Goal: Transaction & Acquisition: Purchase product/service

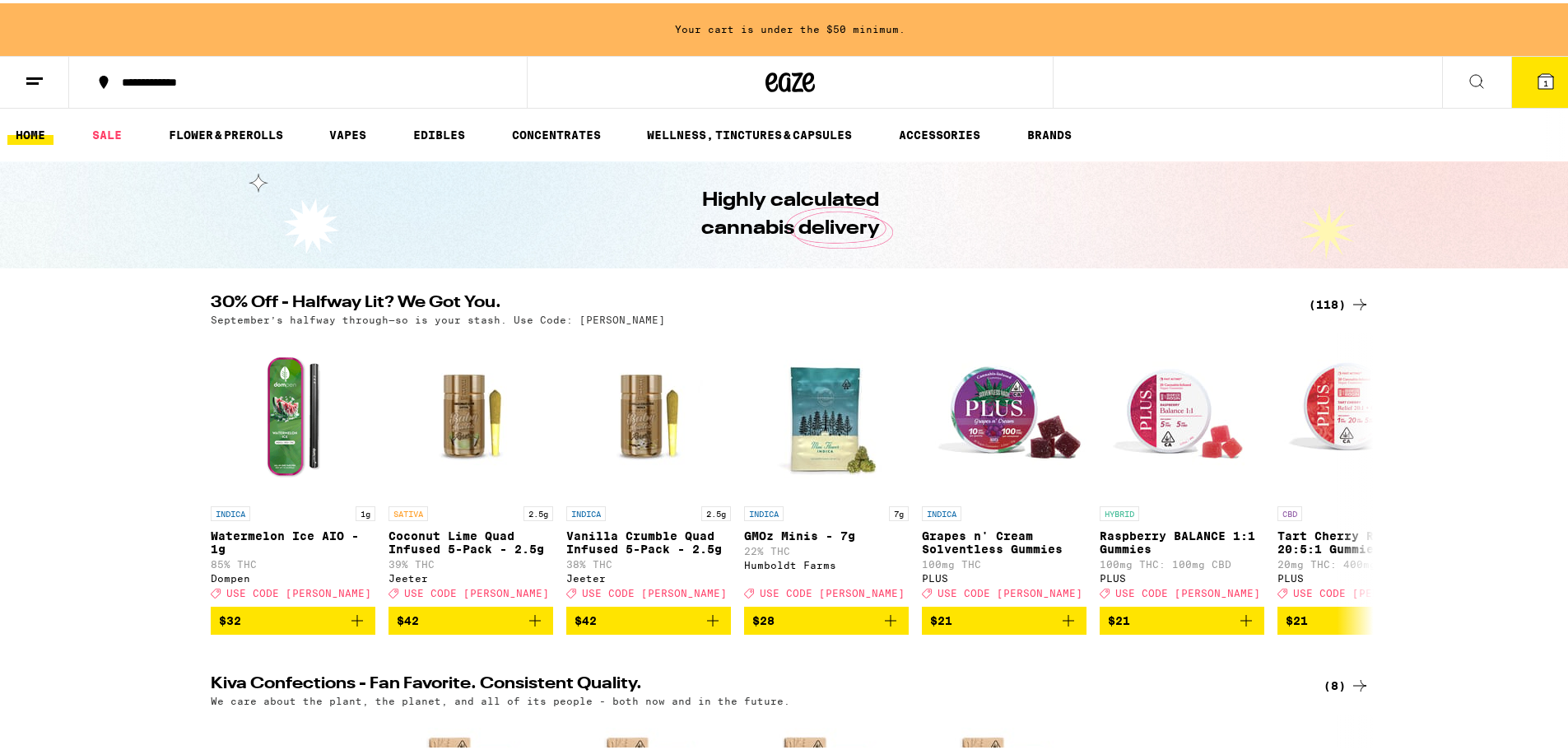
click at [1543, 80] on span "1" at bounding box center [1546, 79] width 5 height 10
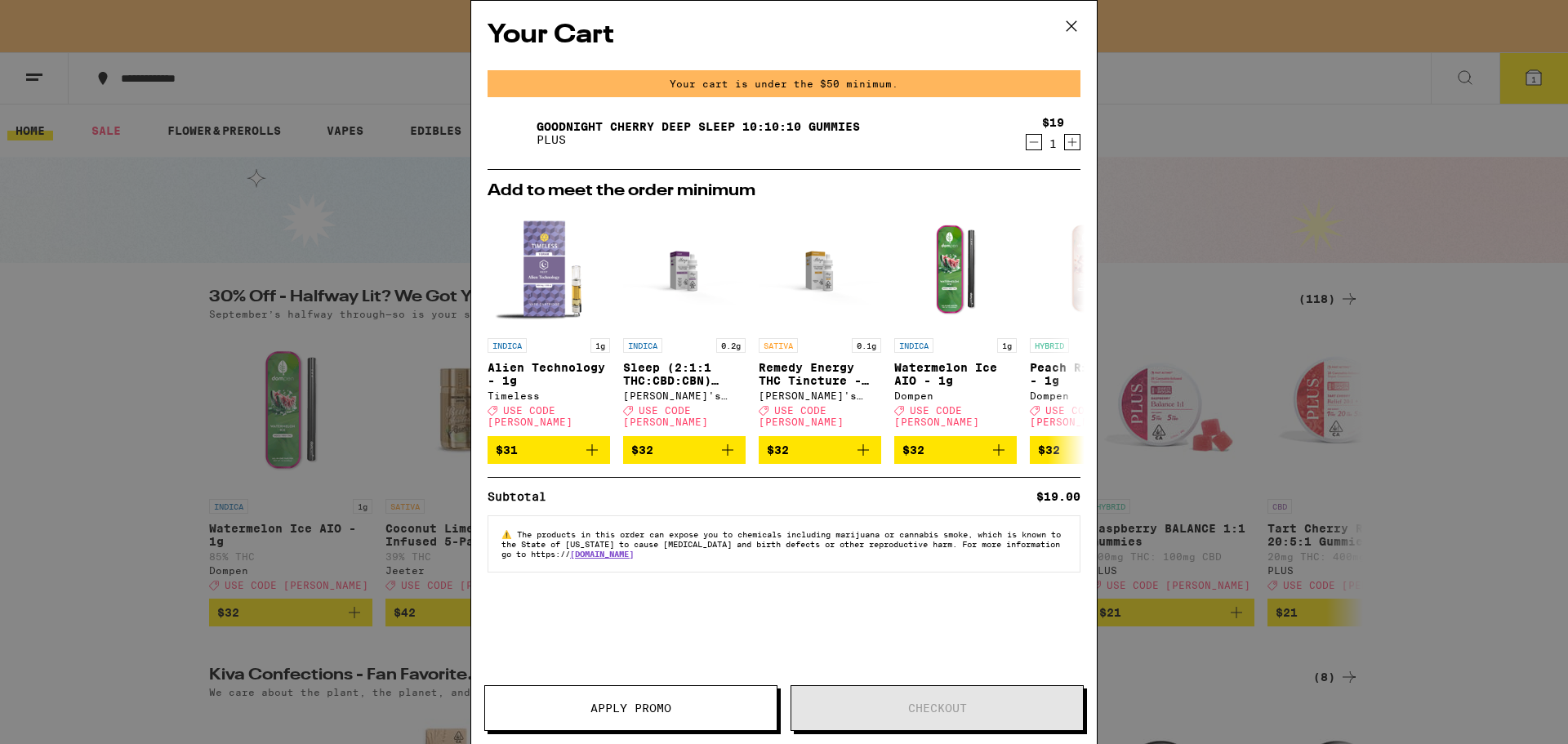
click at [1035, 140] on icon "Decrement" at bounding box center [1033, 142] width 15 height 19
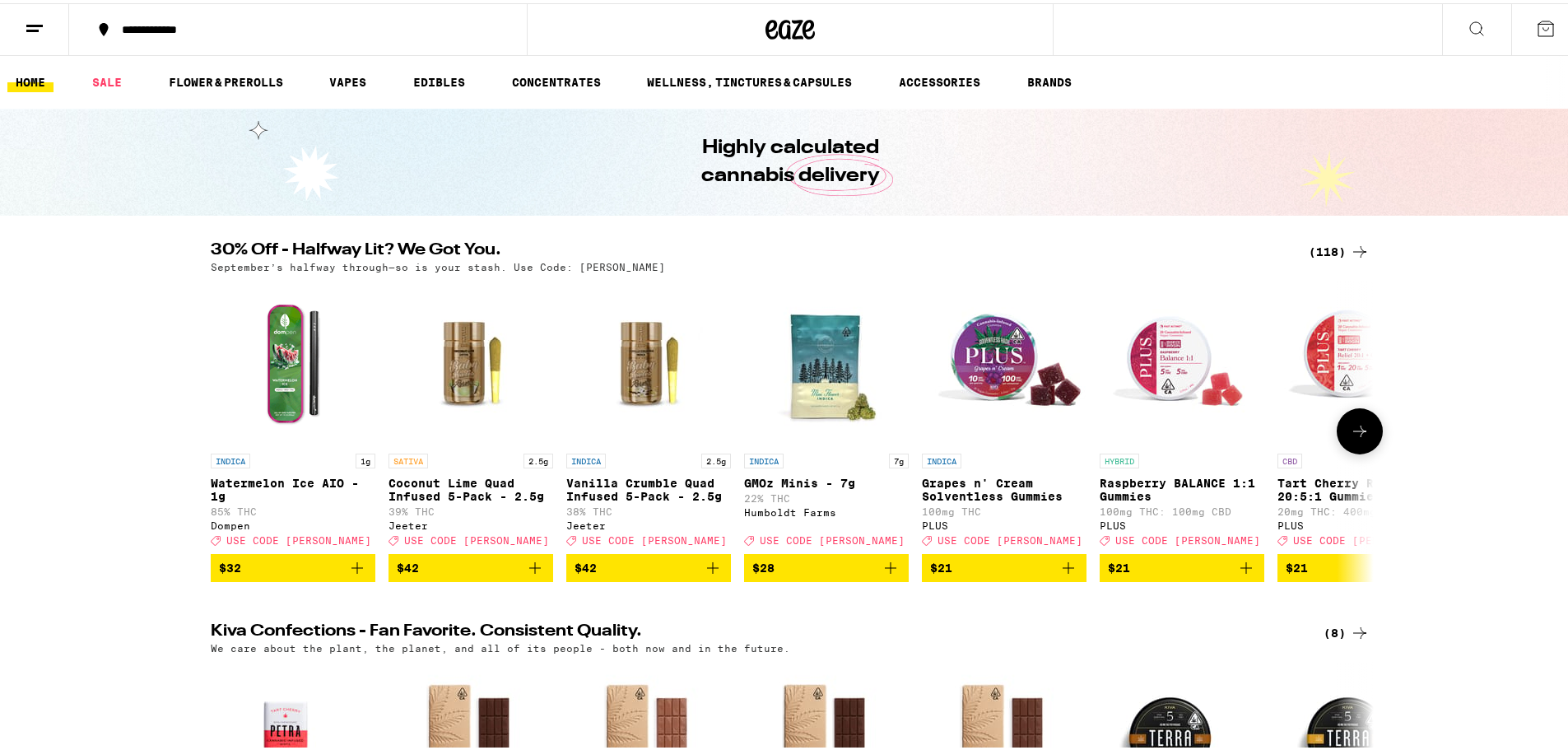
click at [1367, 441] on button at bounding box center [1360, 427] width 46 height 46
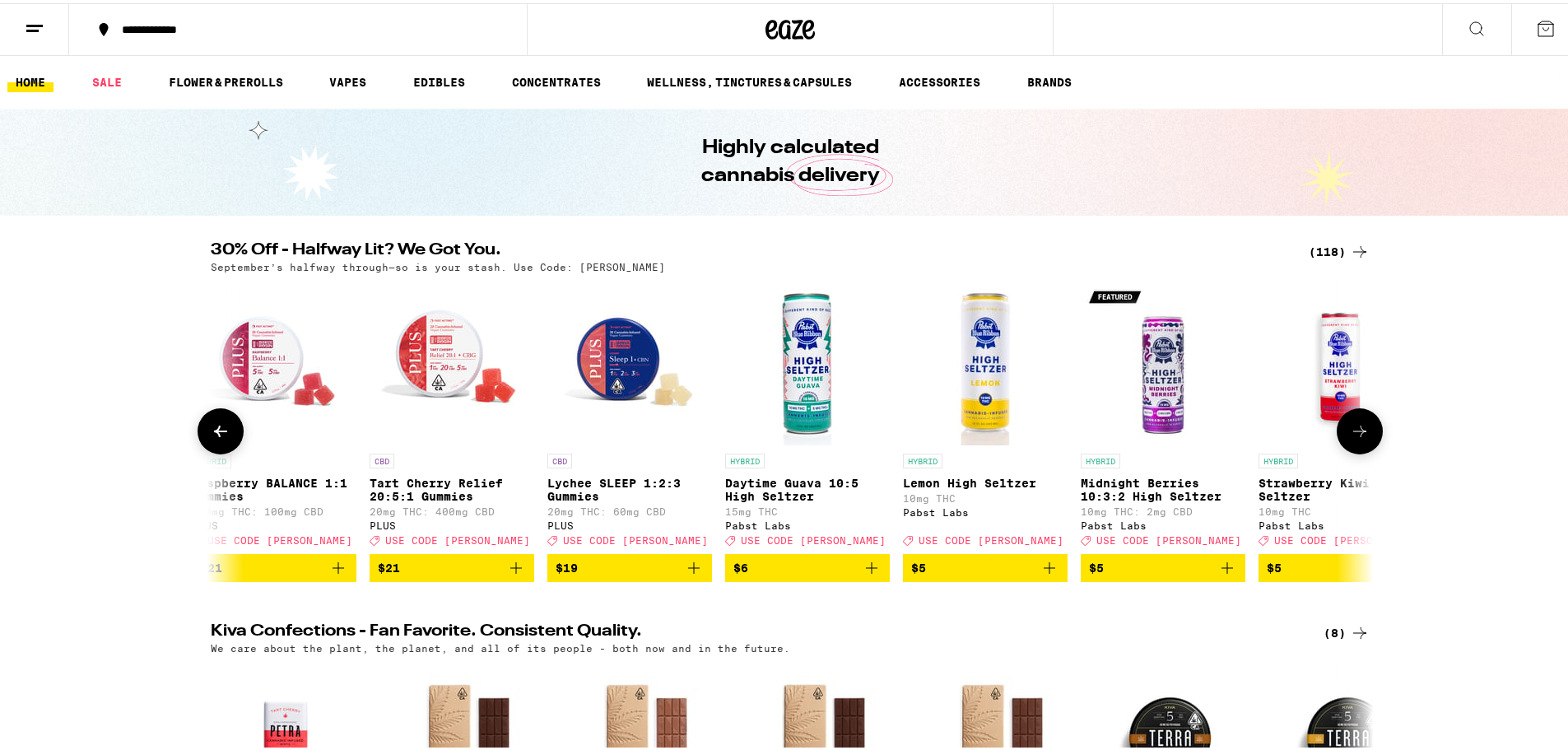
scroll to position [0, 980]
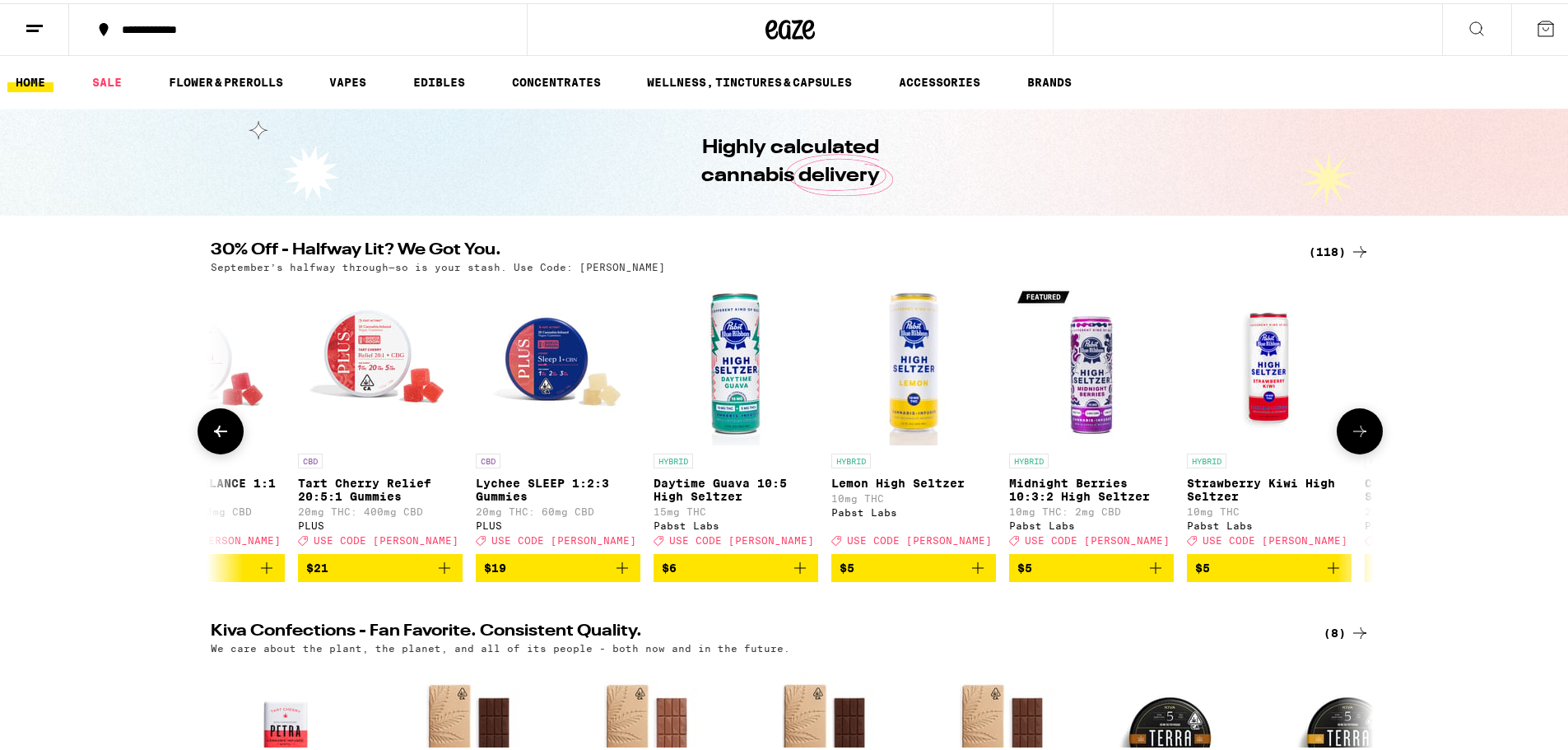
click at [1358, 433] on icon at bounding box center [1360, 427] width 19 height 19
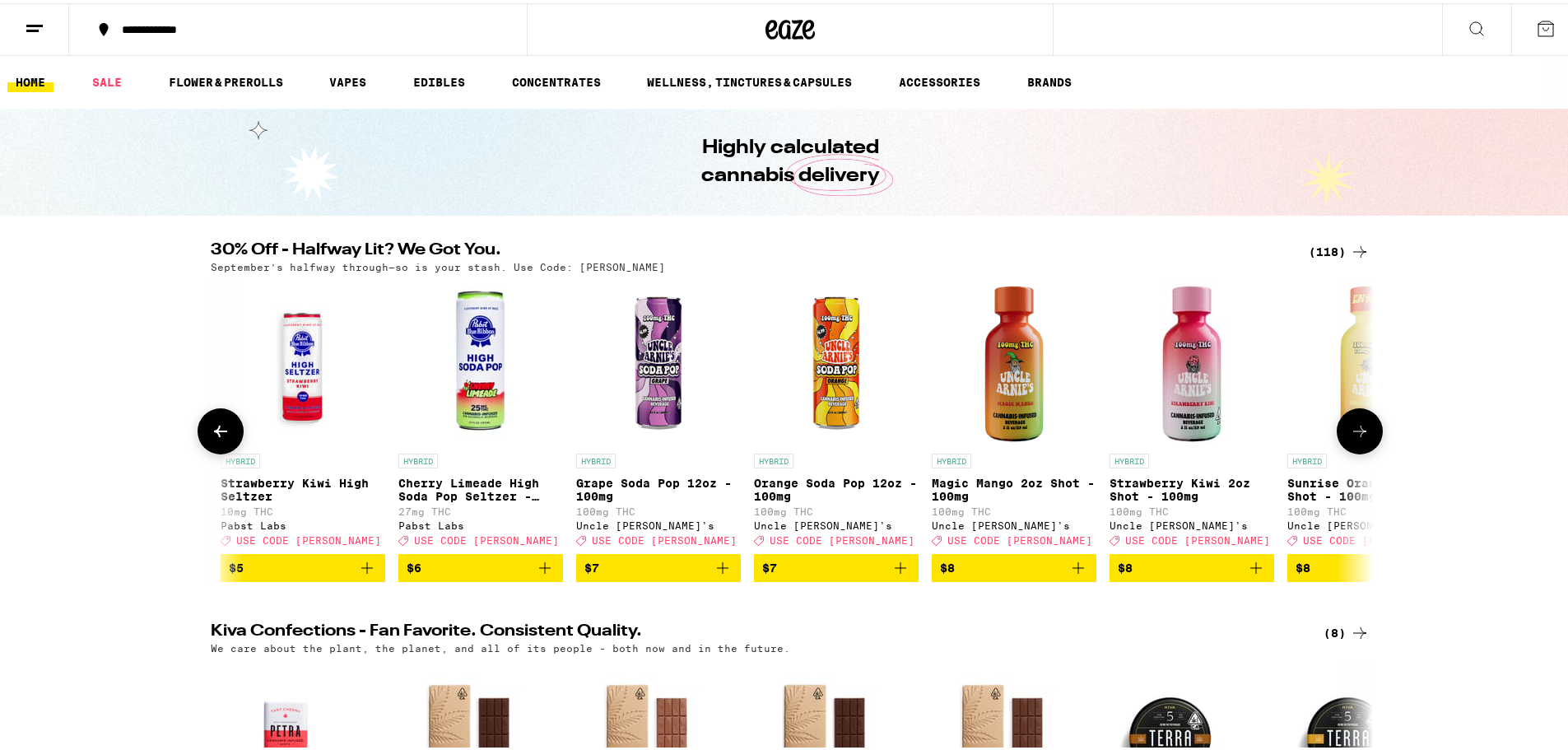
scroll to position [0, 1958]
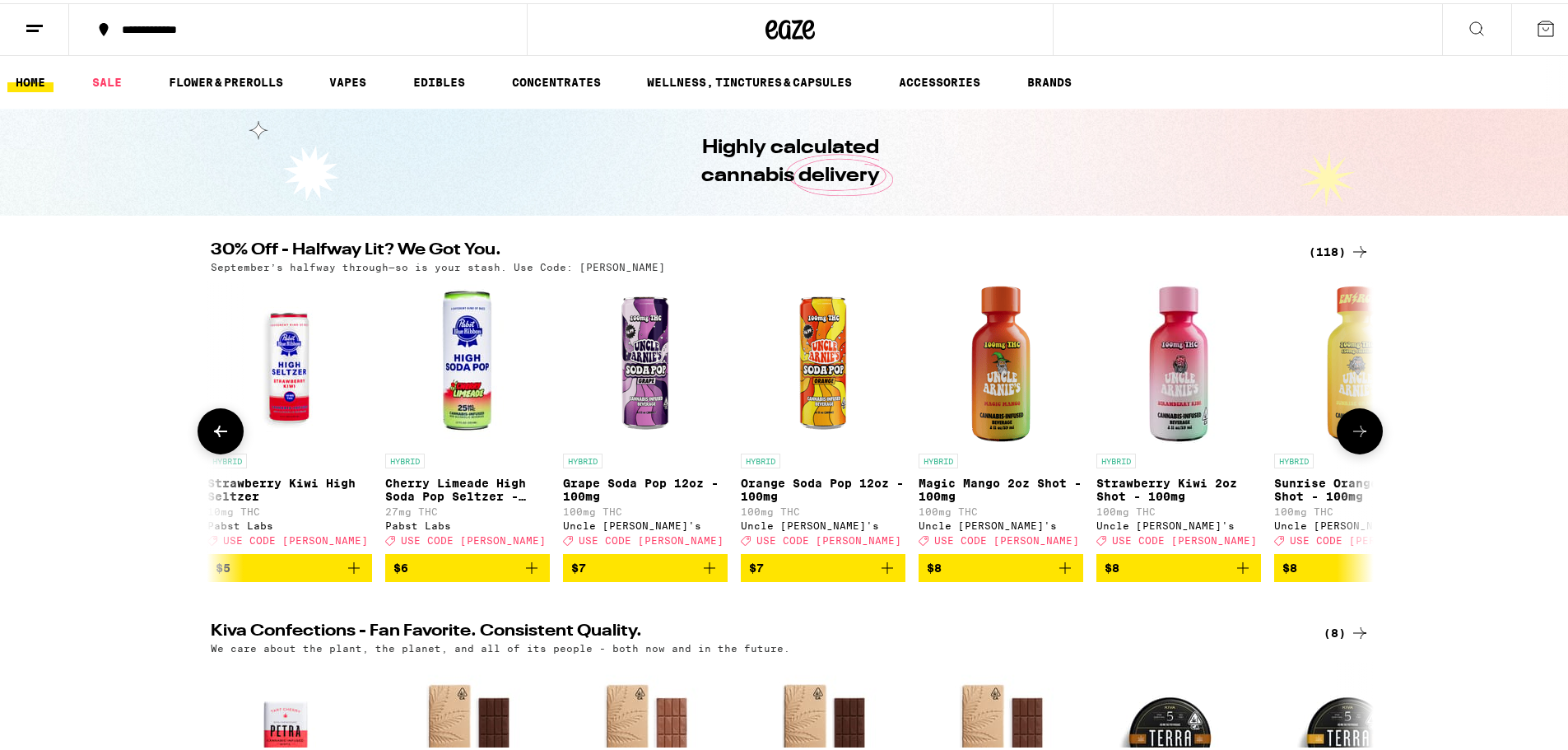
click at [1358, 433] on icon at bounding box center [1360, 427] width 19 height 19
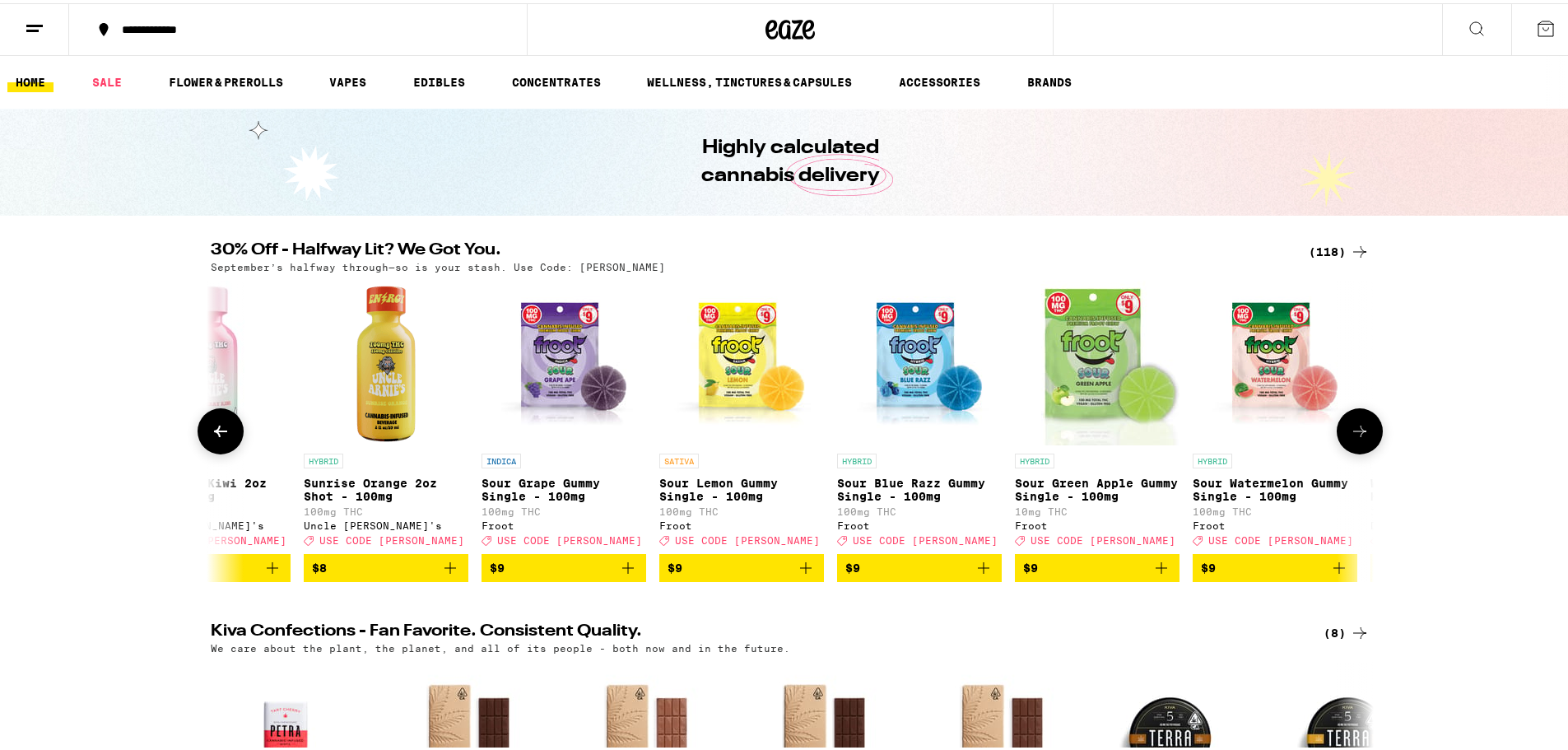
scroll to position [0, 2938]
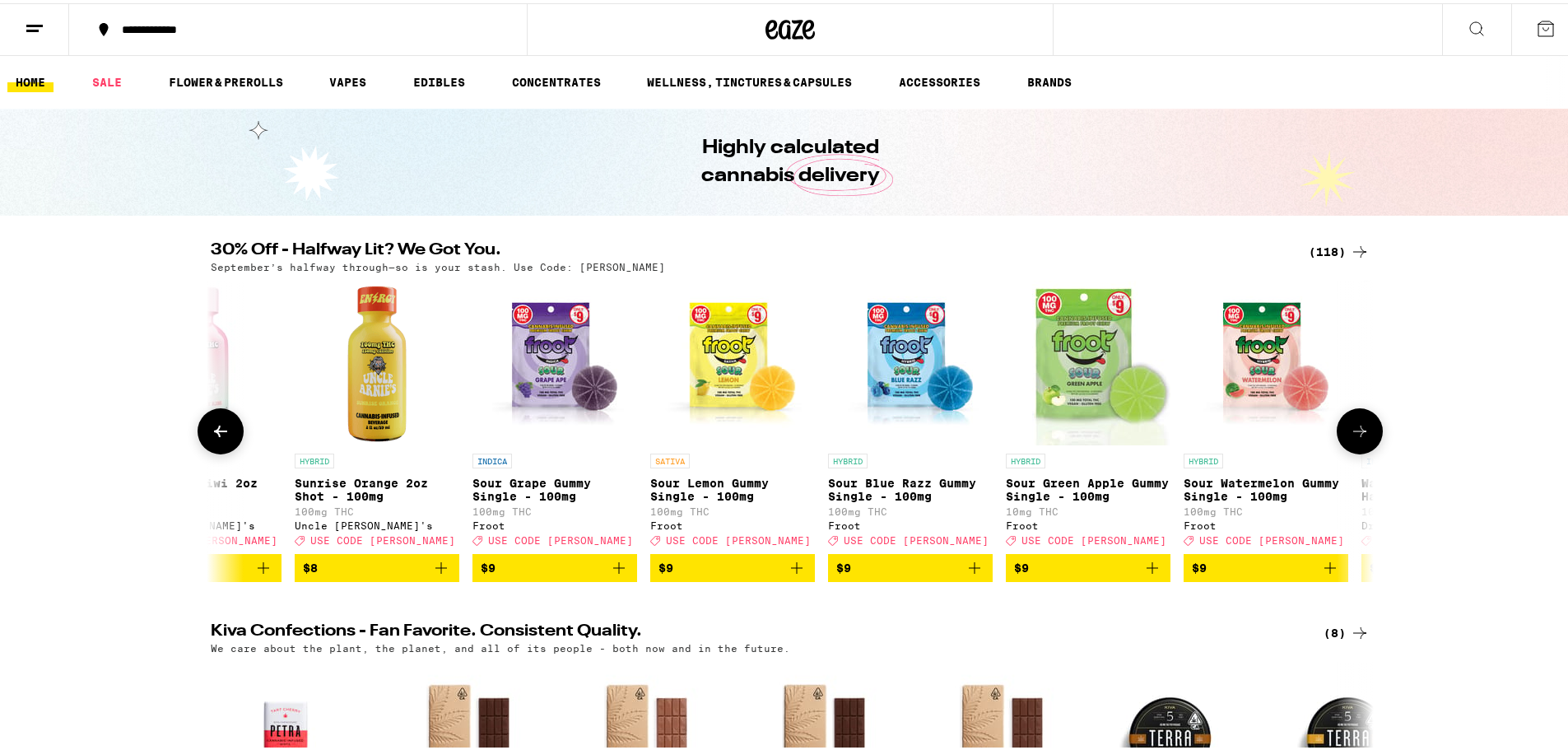
click at [1358, 433] on icon at bounding box center [1360, 427] width 19 height 19
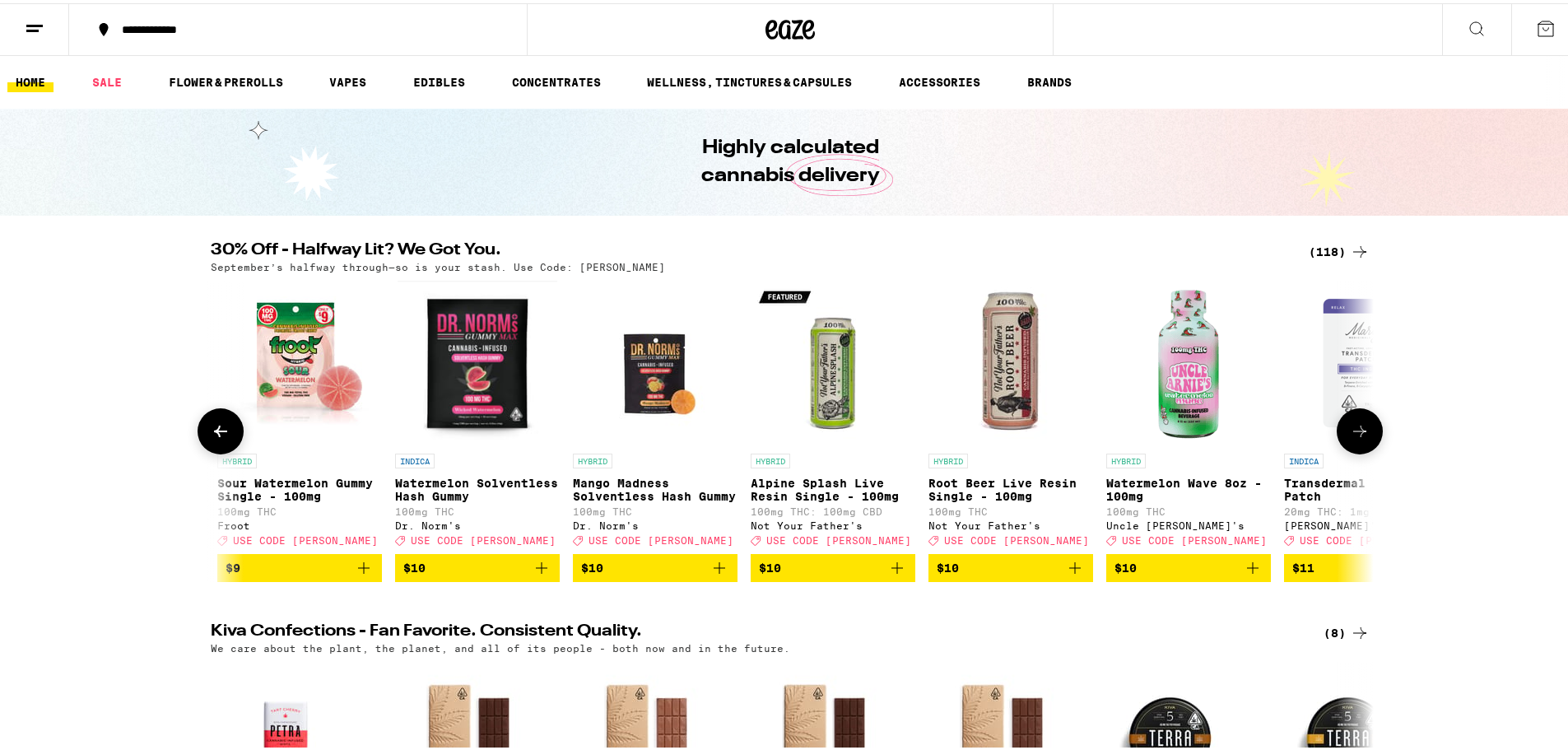
scroll to position [0, 3918]
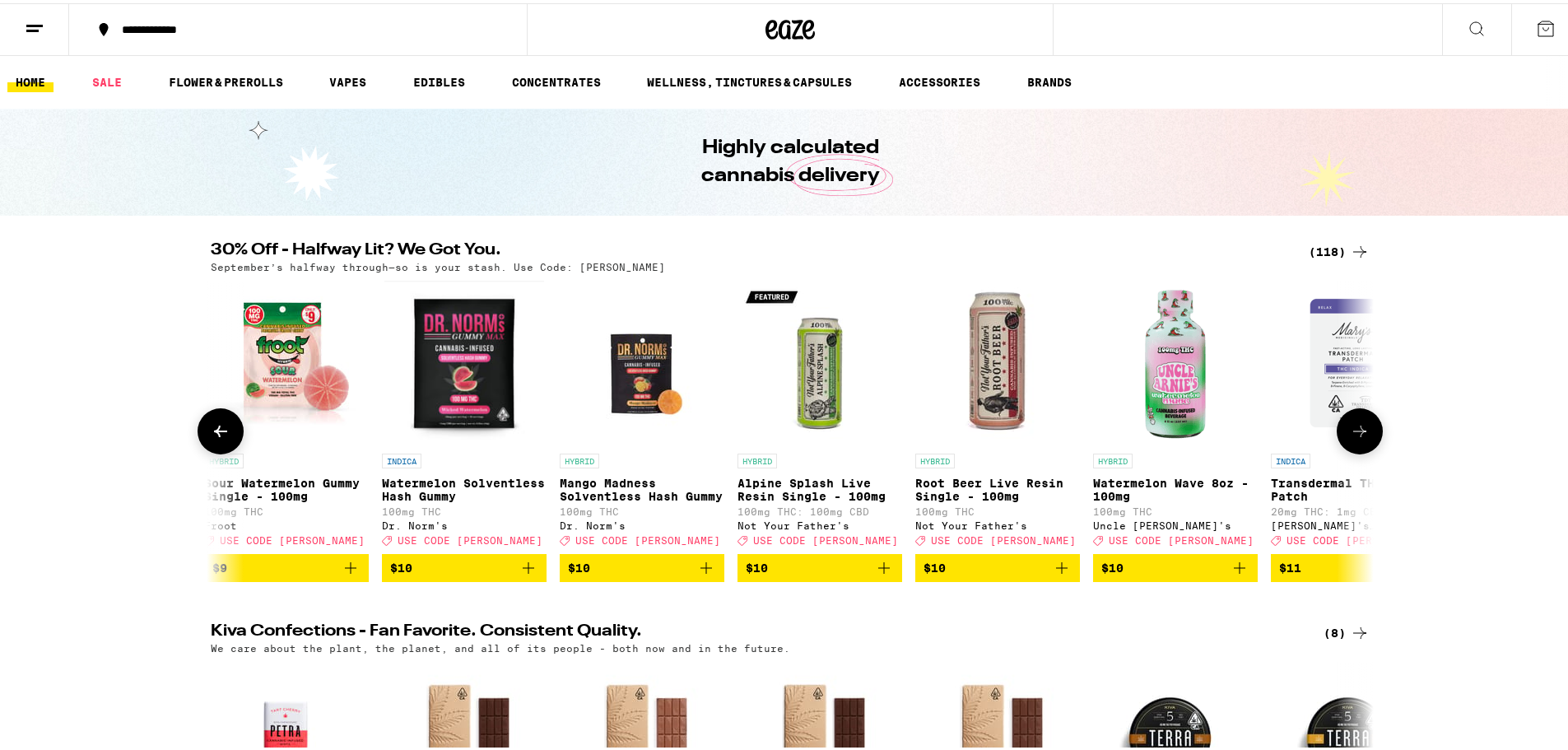
click at [1358, 433] on icon at bounding box center [1360, 427] width 19 height 19
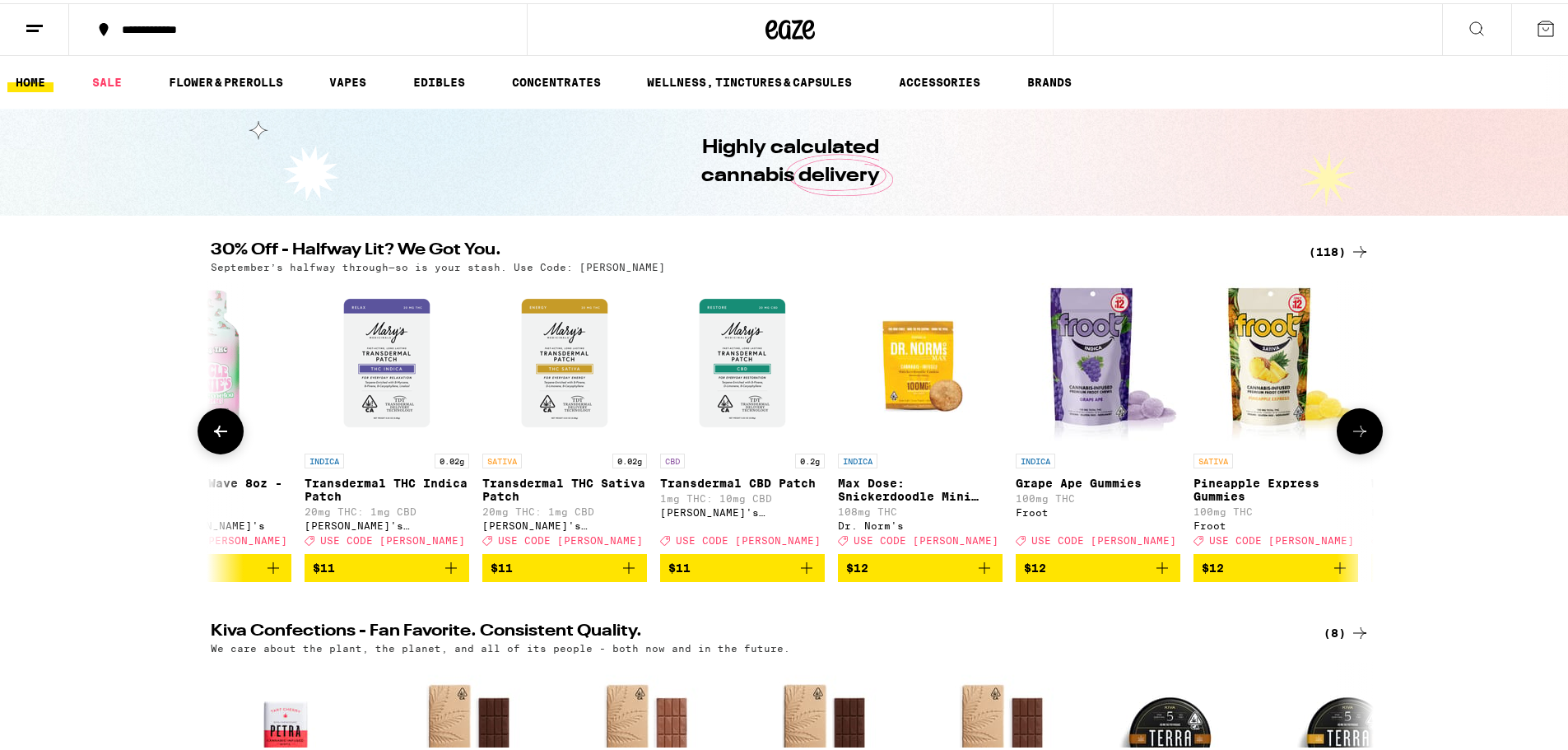
scroll to position [0, 4897]
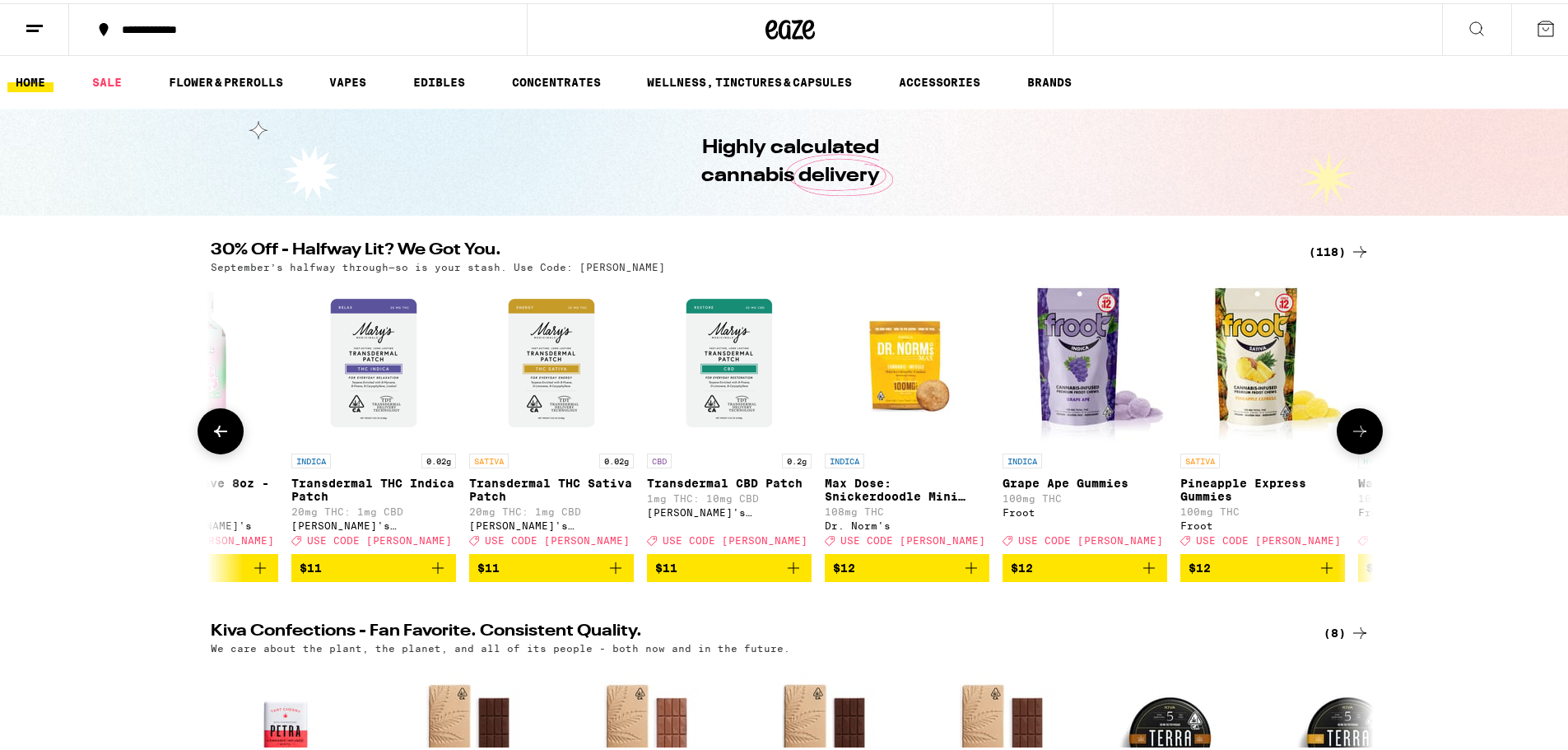
click at [1087, 351] on img "Open page for Grape Ape Gummies from Froot" at bounding box center [1084, 359] width 164 height 164
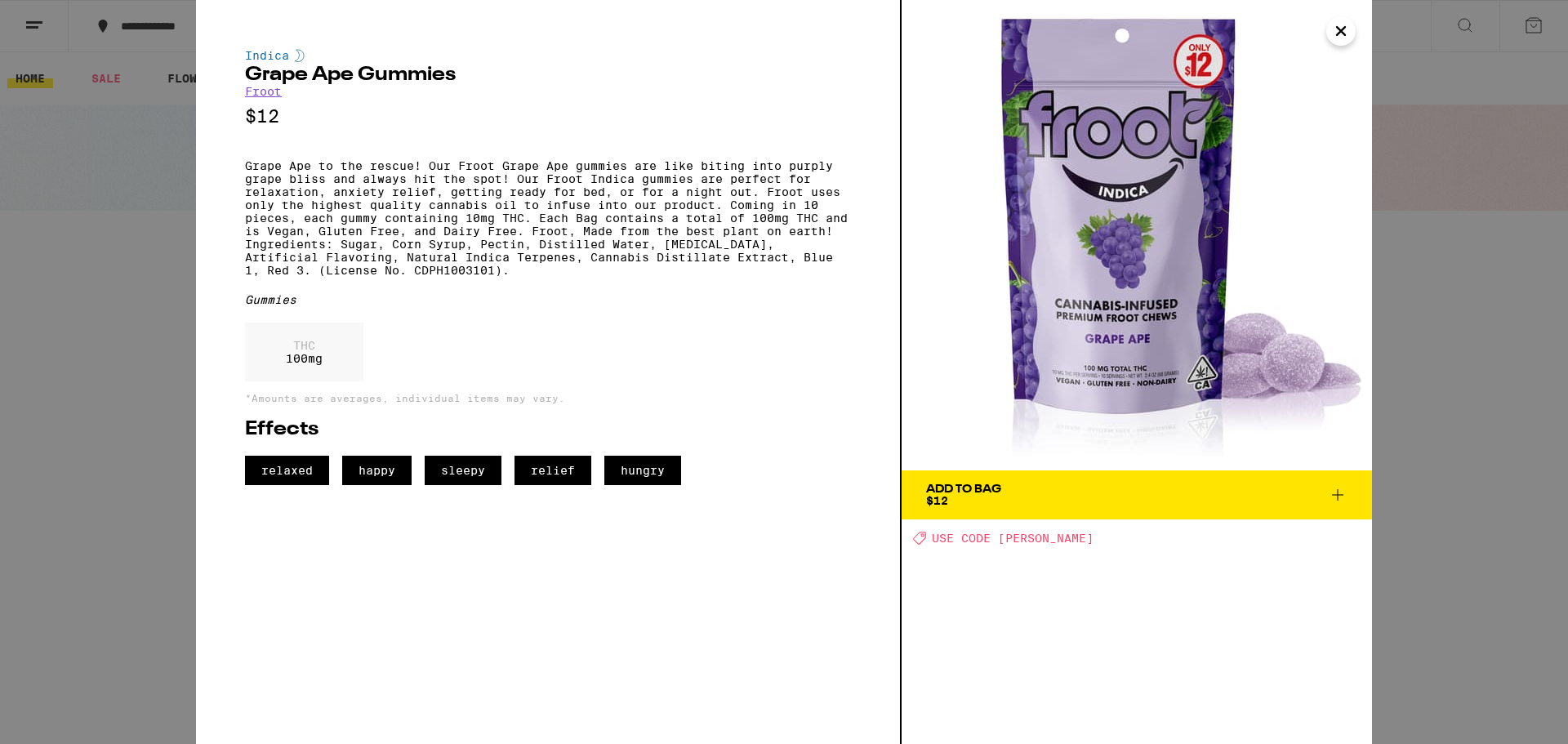
click at [1077, 495] on span "Add To Bag $12" at bounding box center [1136, 495] width 421 height 23
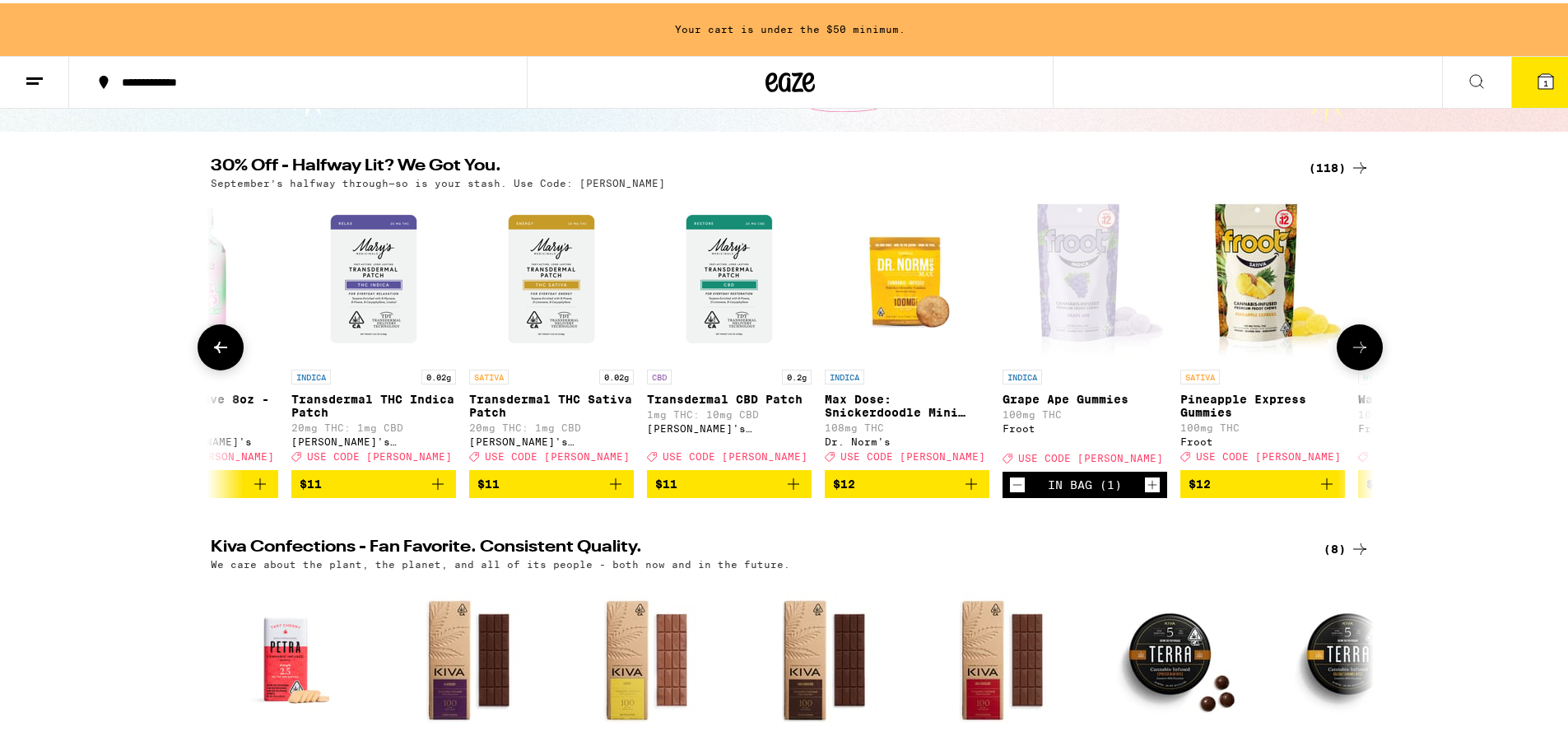
scroll to position [164, 0]
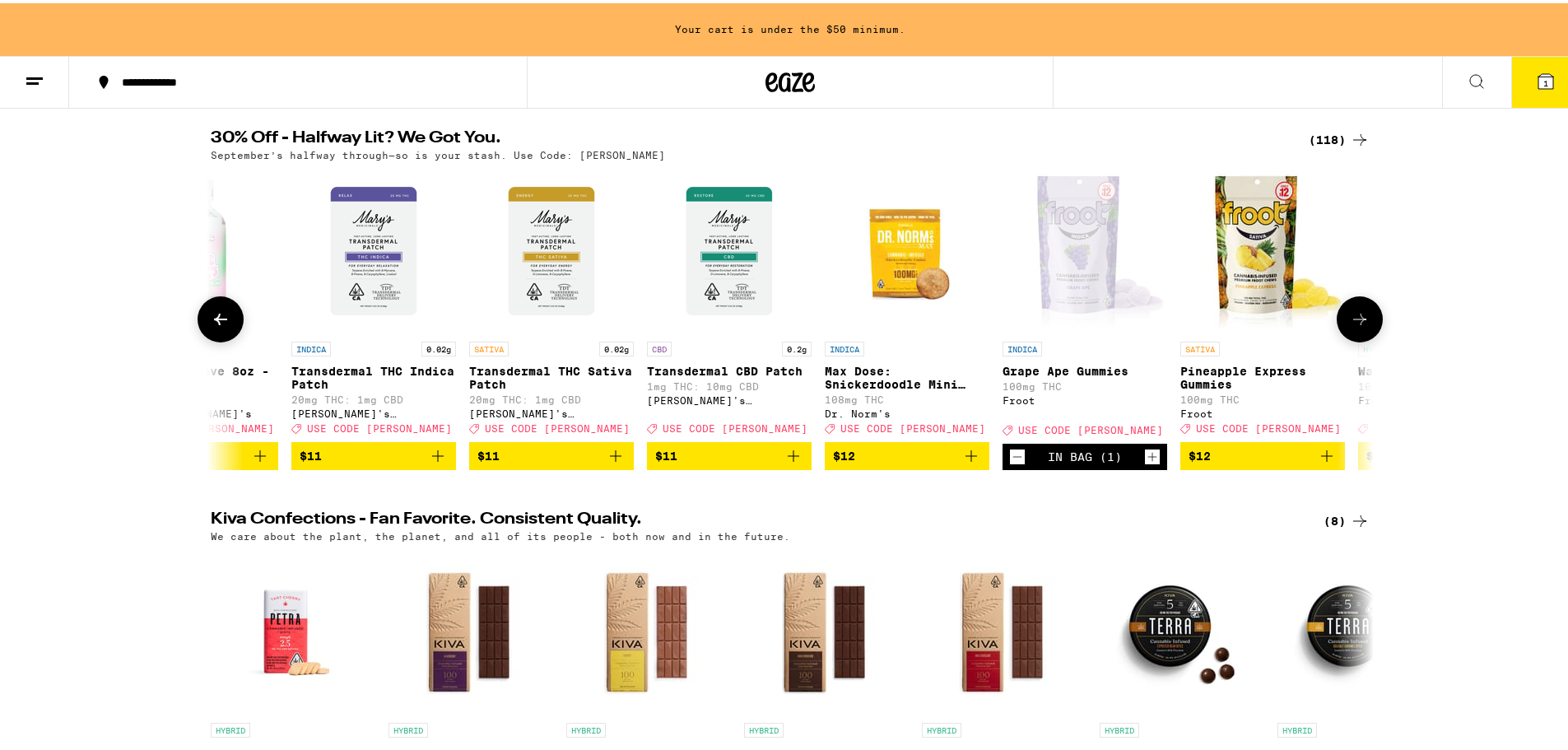
click at [1251, 254] on img "Open page for Pineapple Express Gummies from Froot" at bounding box center [1262, 247] width 164 height 164
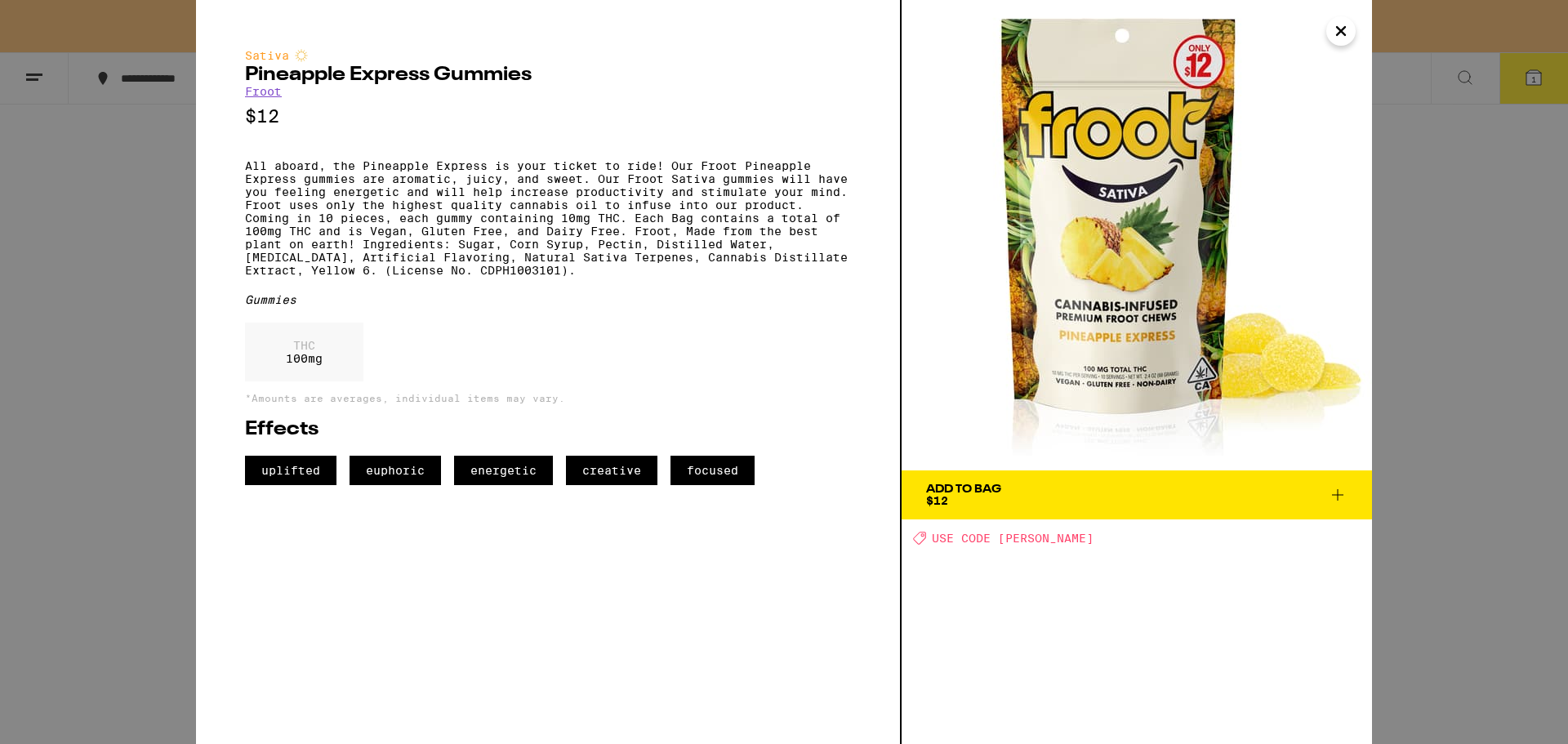
click at [1137, 489] on span "Add To Bag $12" at bounding box center [1136, 495] width 421 height 23
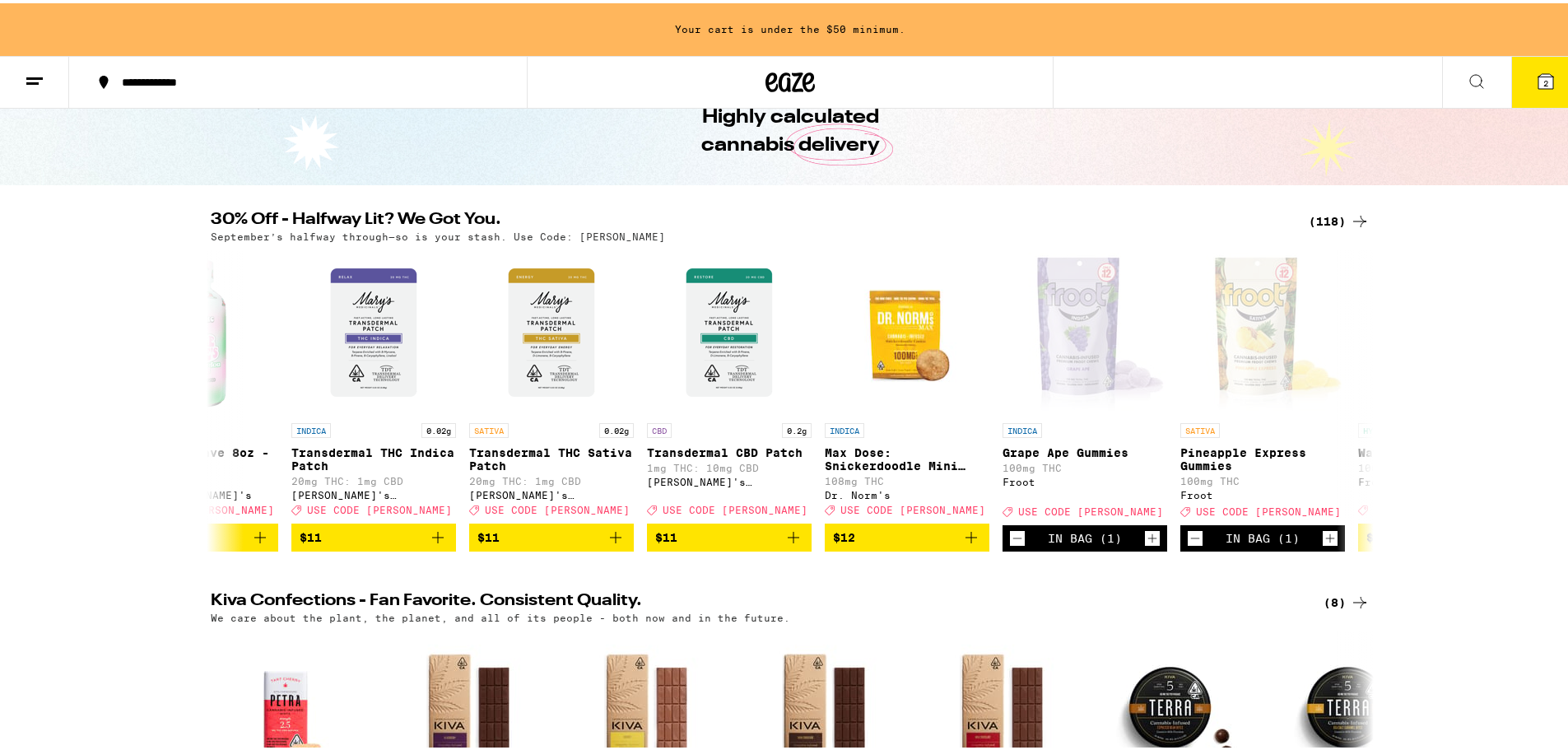
scroll to position [83, 0]
click at [1353, 218] on icon at bounding box center [1360, 219] width 19 height 19
click at [1330, 214] on div "(118)" at bounding box center [1338, 219] width 61 height 19
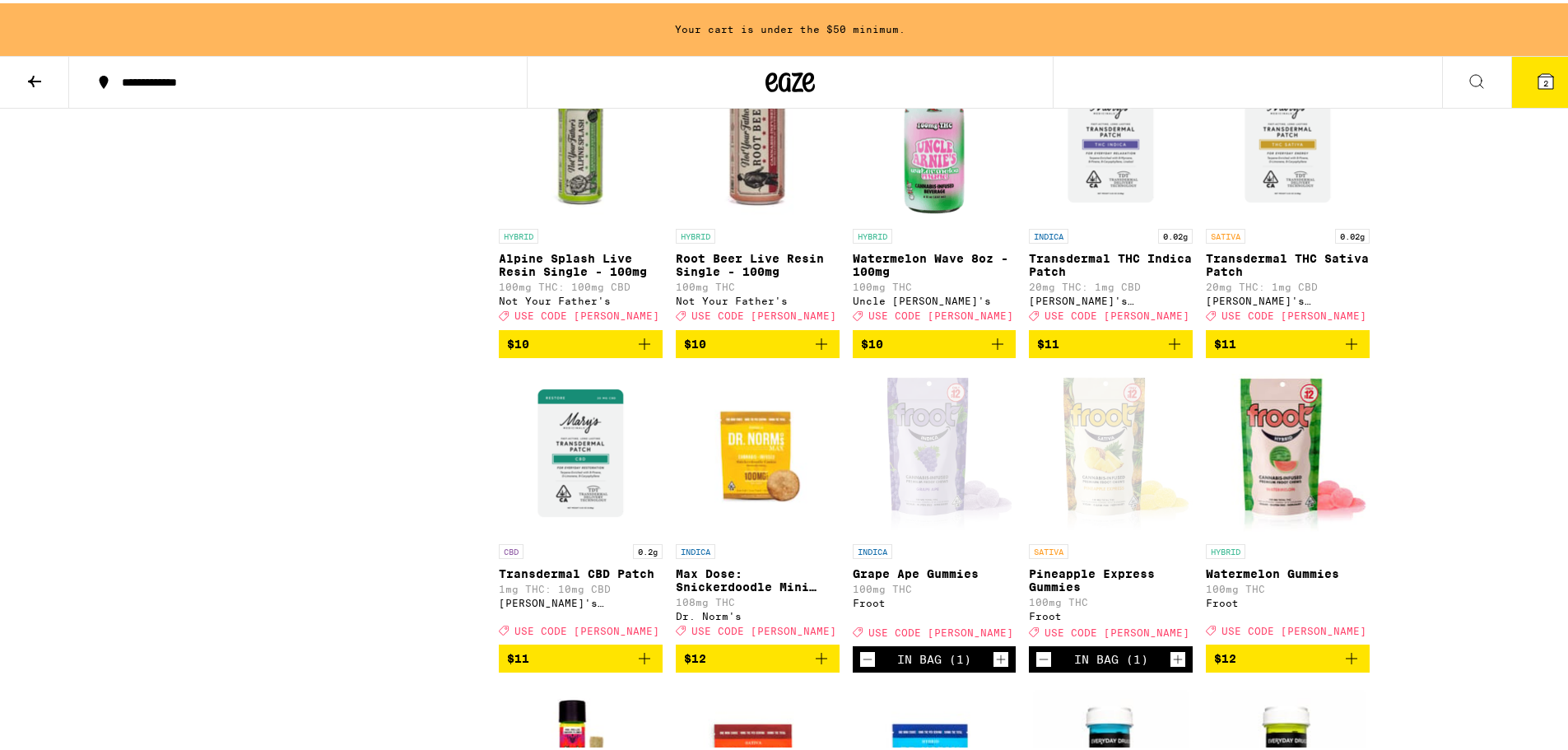
scroll to position [1893, 0]
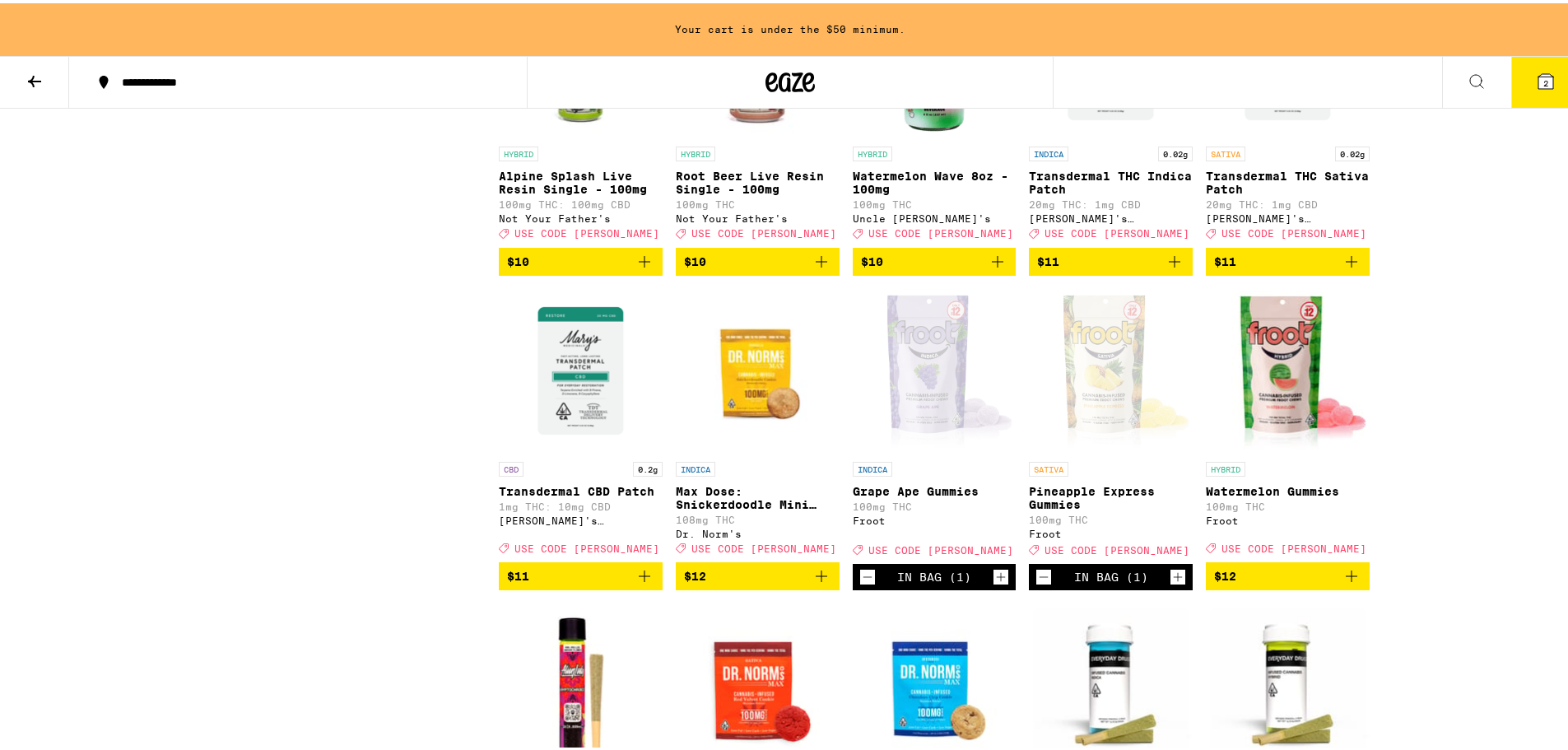
click at [1294, 583] on span "$12" at bounding box center [1287, 572] width 148 height 19
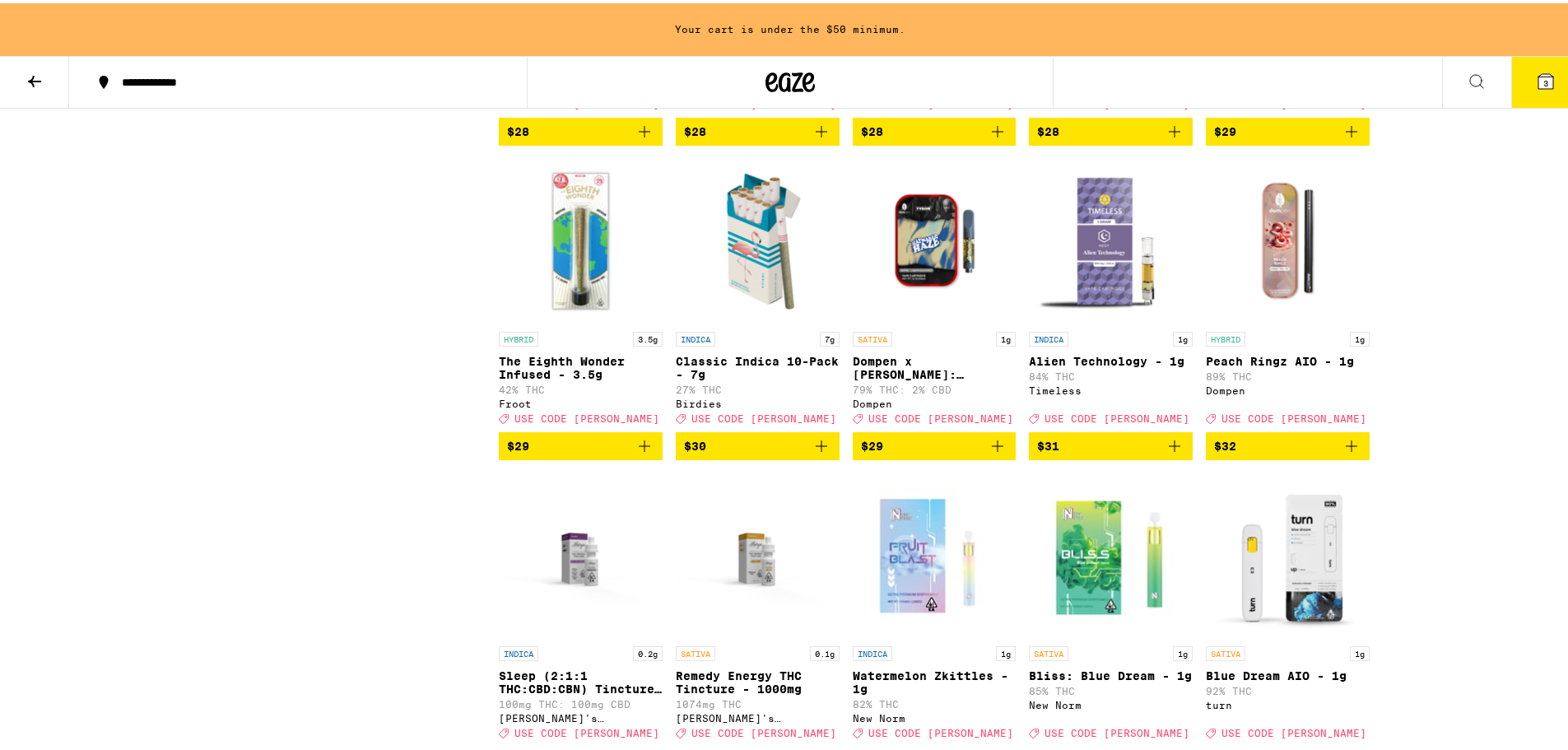
scroll to position [4855, 0]
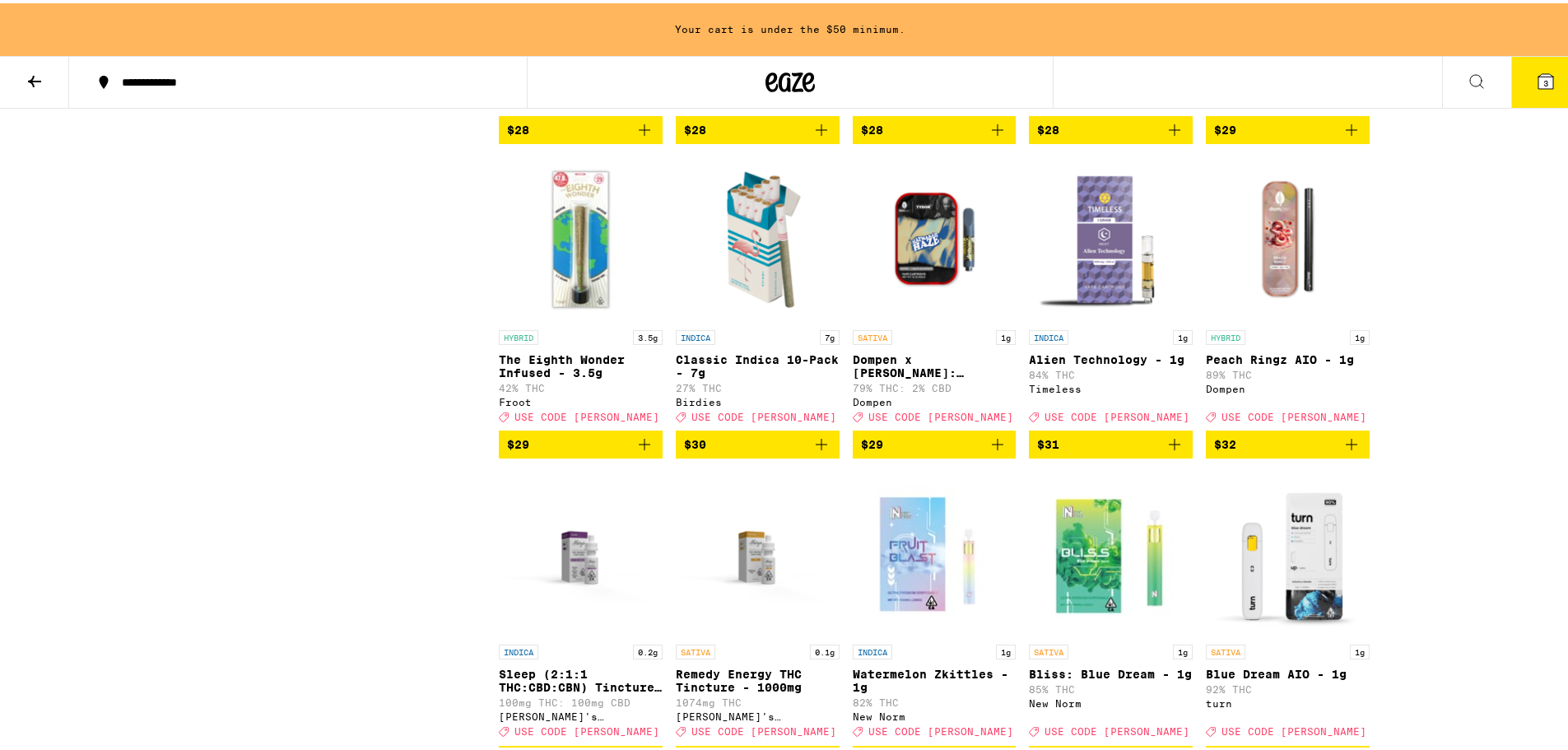
click at [1295, 318] on img "Open page for Peach Ringz AIO - 1g from Dompen" at bounding box center [1287, 236] width 164 height 164
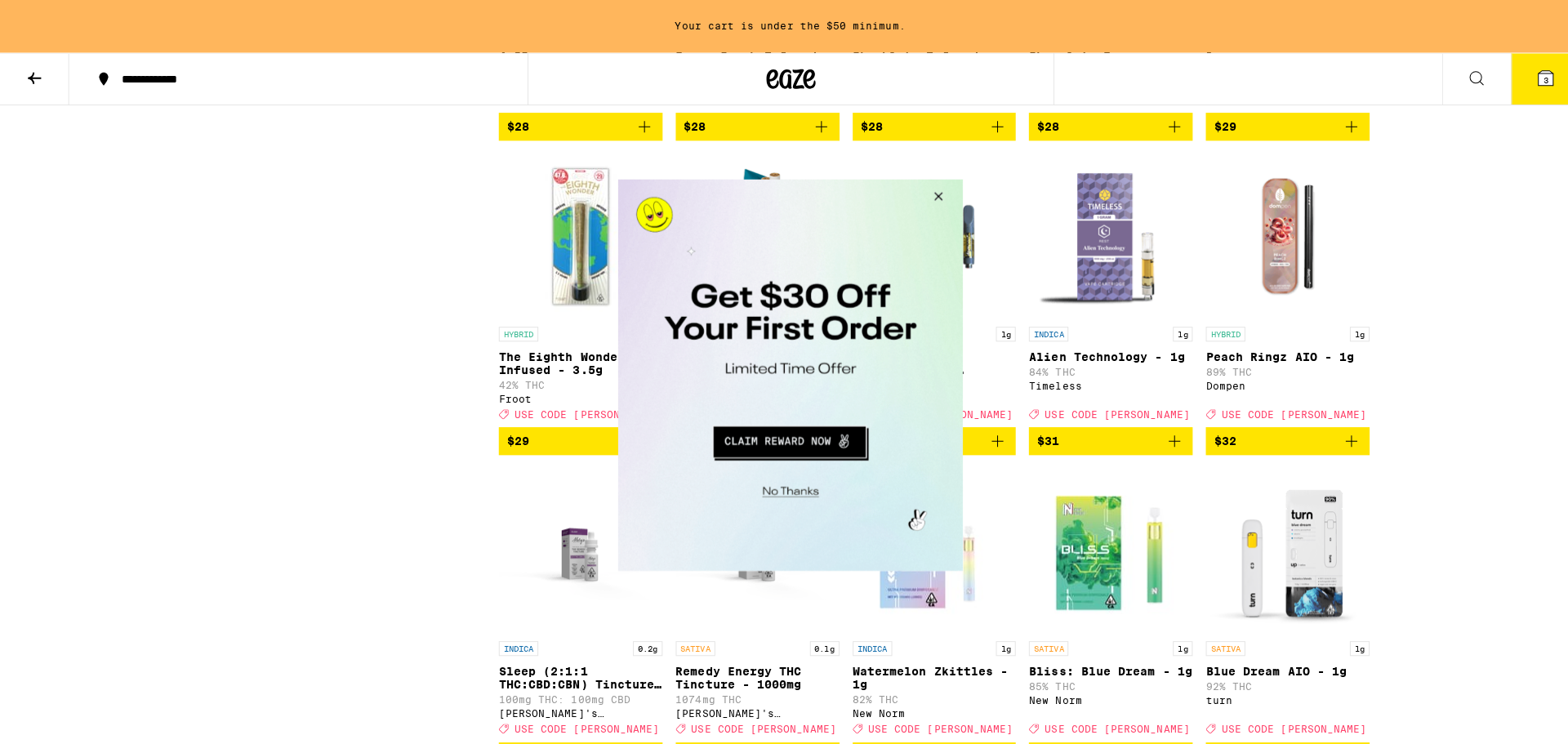
click at [936, 191] on button "Close Modal" at bounding box center [933, 198] width 45 height 39
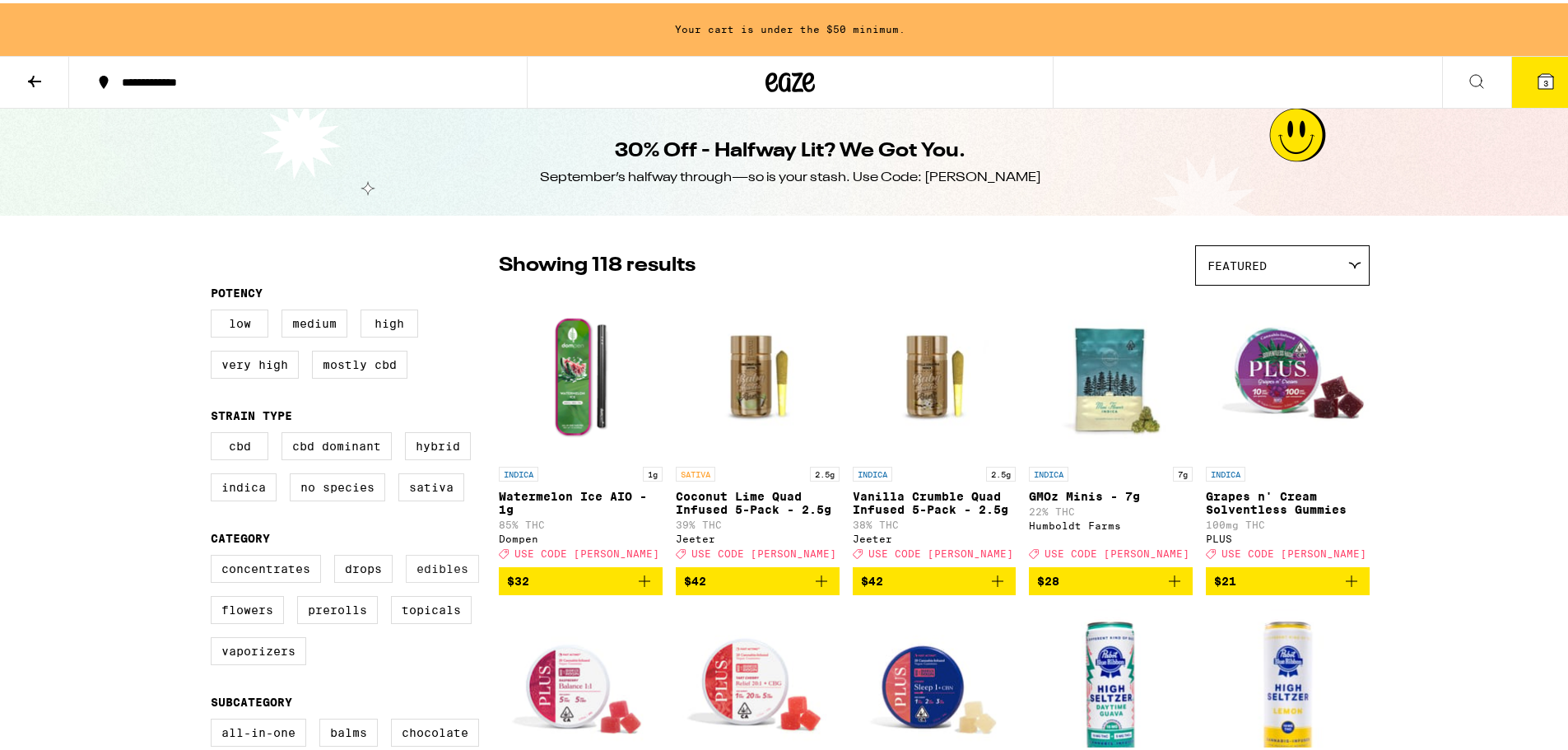
click at [444, 578] on label "Edibles" at bounding box center [441, 565] width 73 height 28
click at [215, 555] on input "Edibles" at bounding box center [214, 554] width 1 height 1
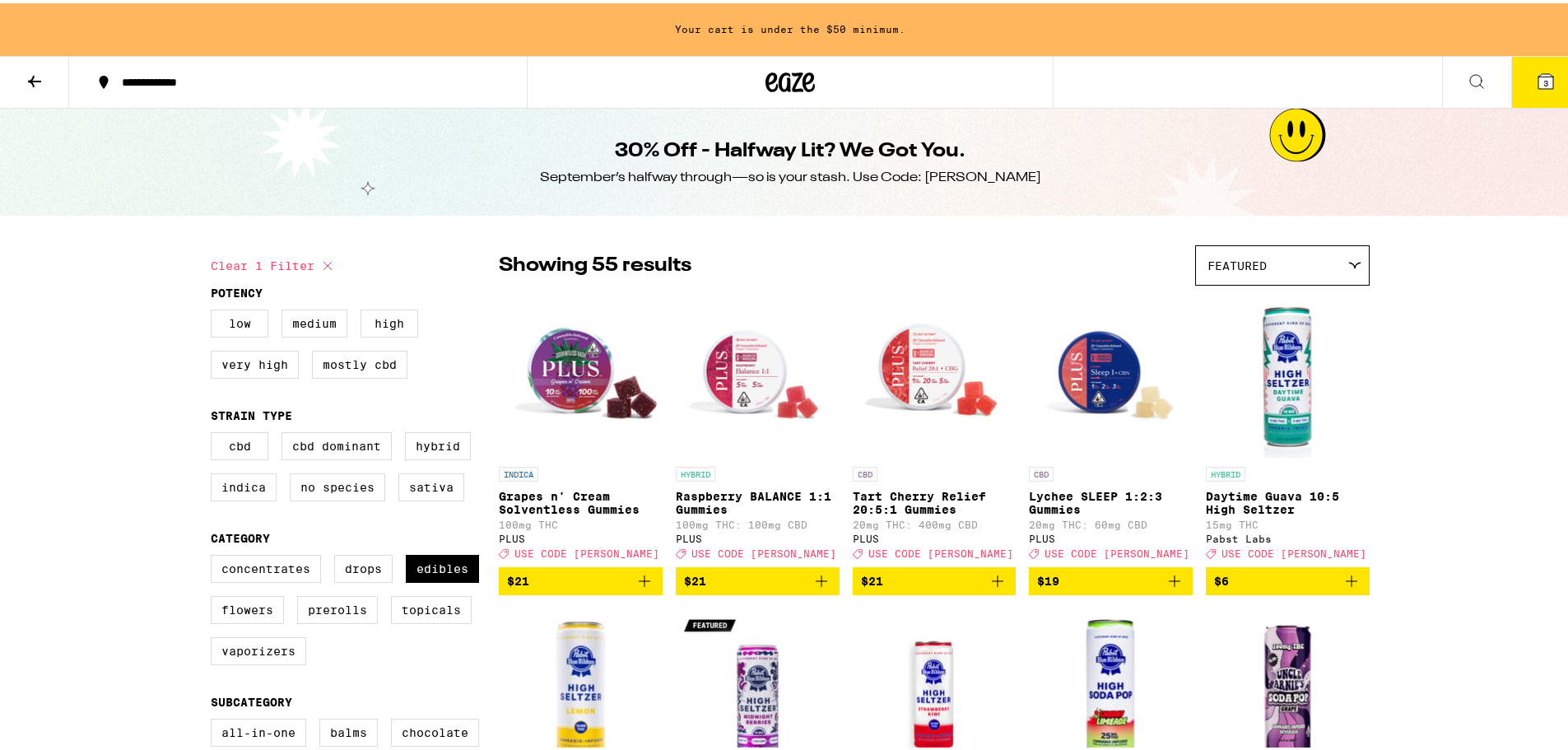
click at [324, 264] on icon at bounding box center [327, 262] width 8 height 8
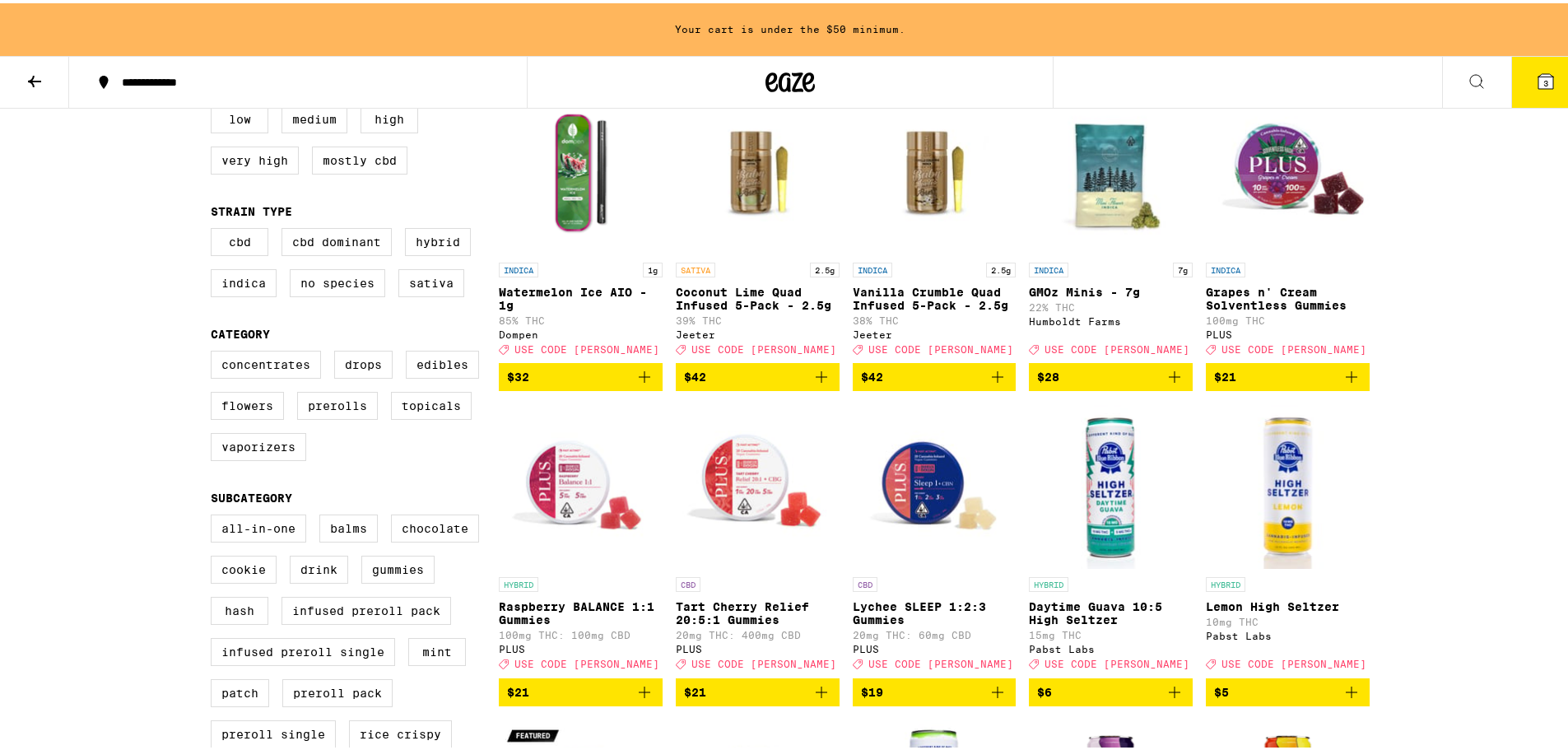
scroll to position [247, 0]
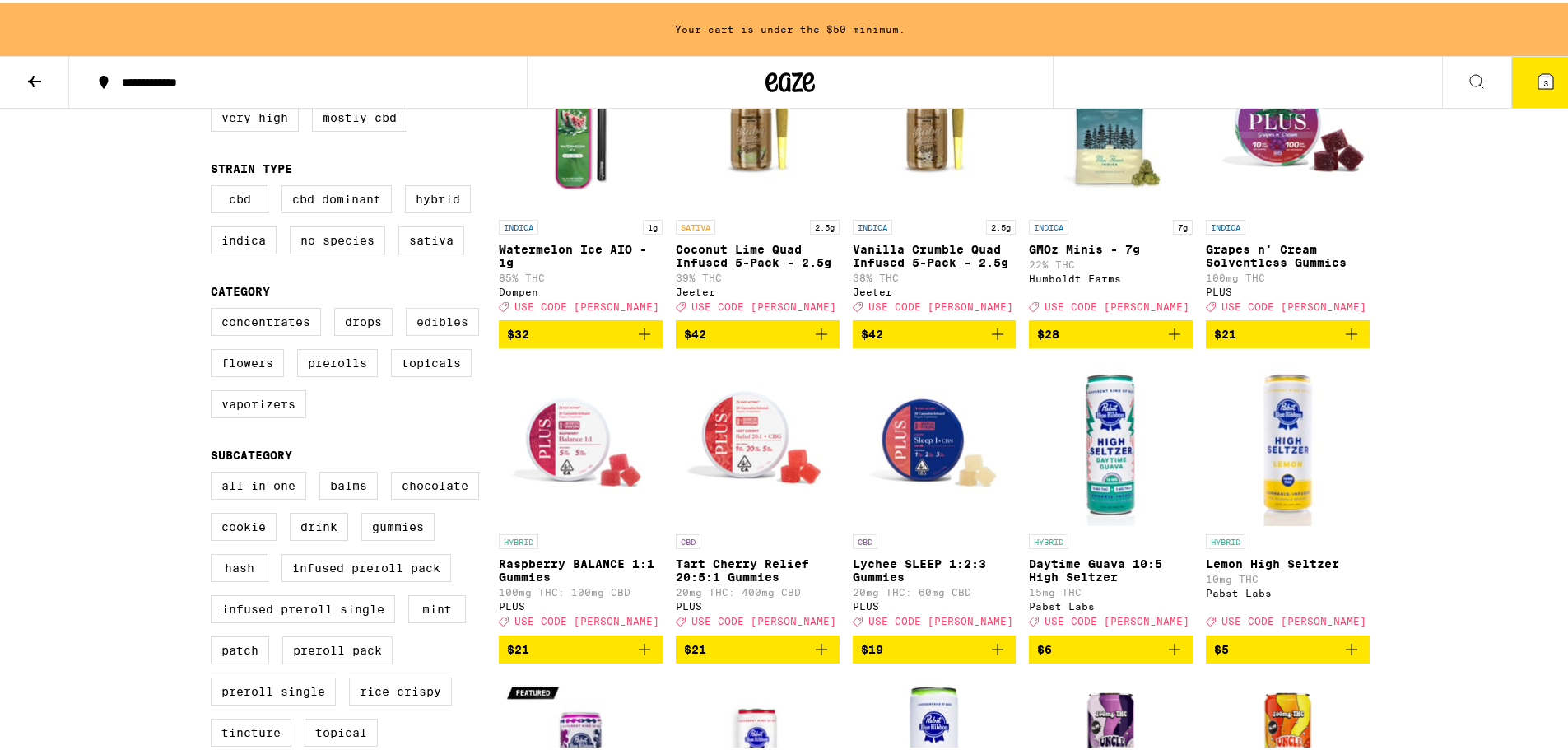
click at [426, 327] on label "Edibles" at bounding box center [441, 318] width 73 height 28
click at [215, 308] on input "Edibles" at bounding box center [214, 307] width 1 height 1
checkbox input "true"
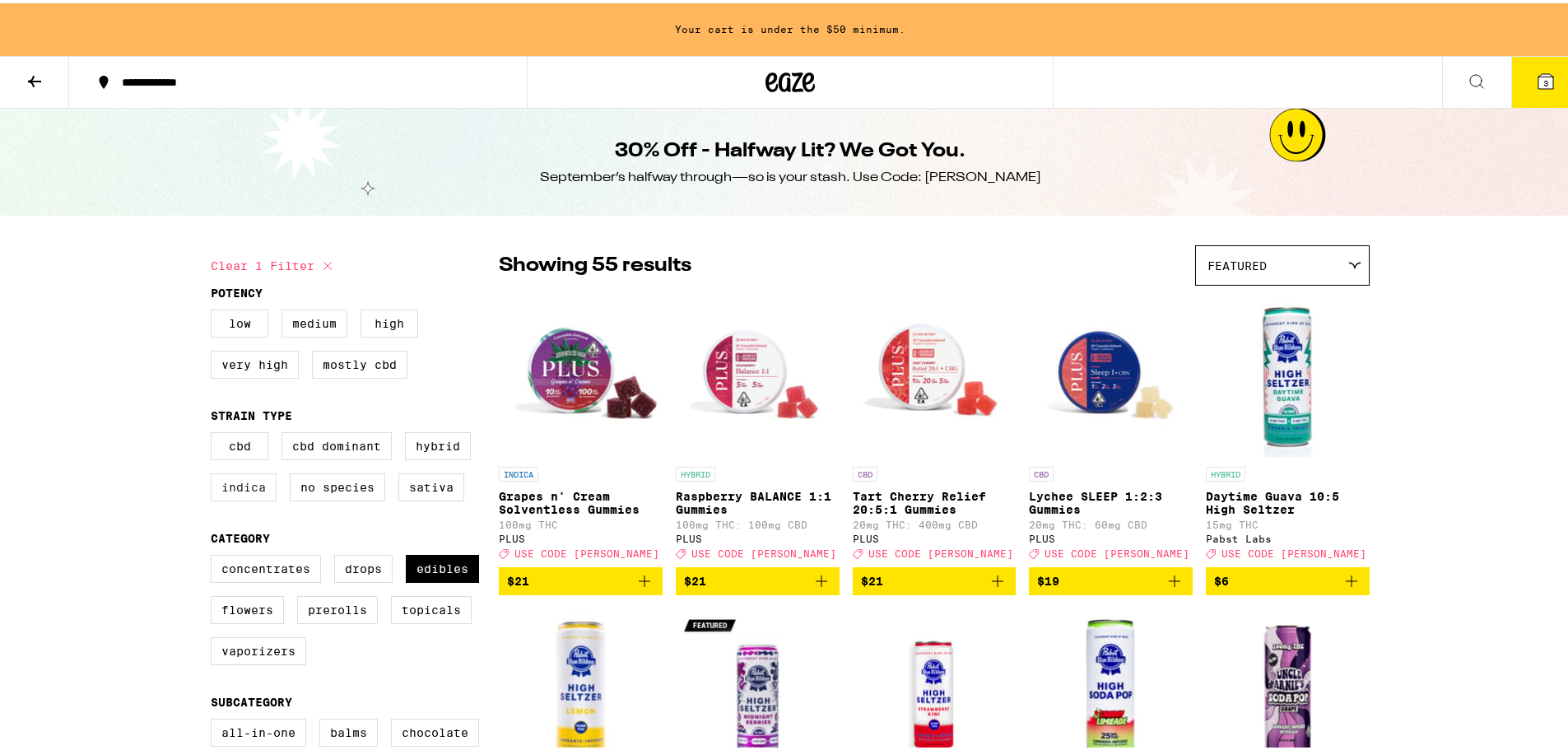
click at [244, 481] on label "Indica" at bounding box center [244, 484] width 66 height 28
click at [215, 432] on input "Indica" at bounding box center [214, 431] width 1 height 1
checkbox input "true"
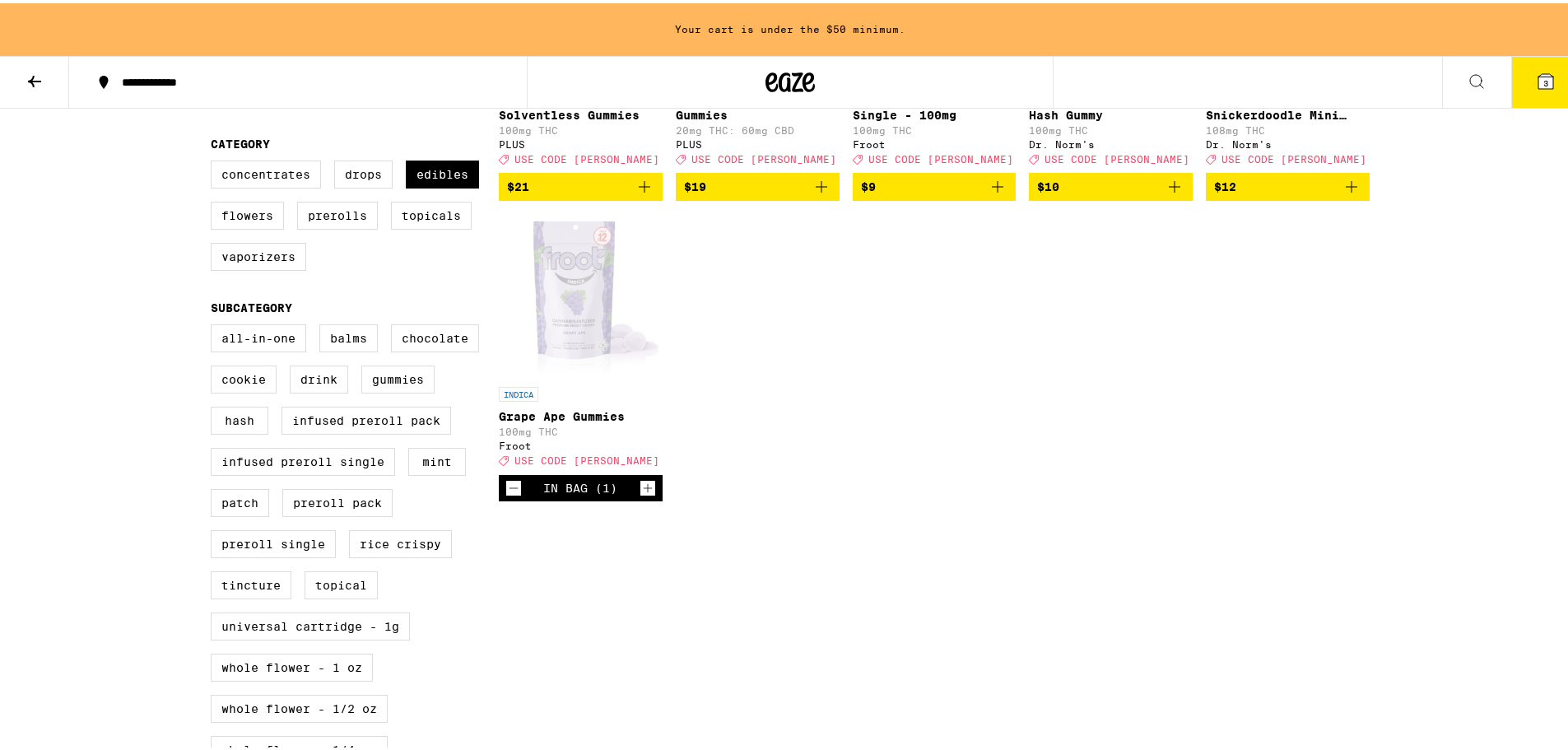
scroll to position [411, 0]
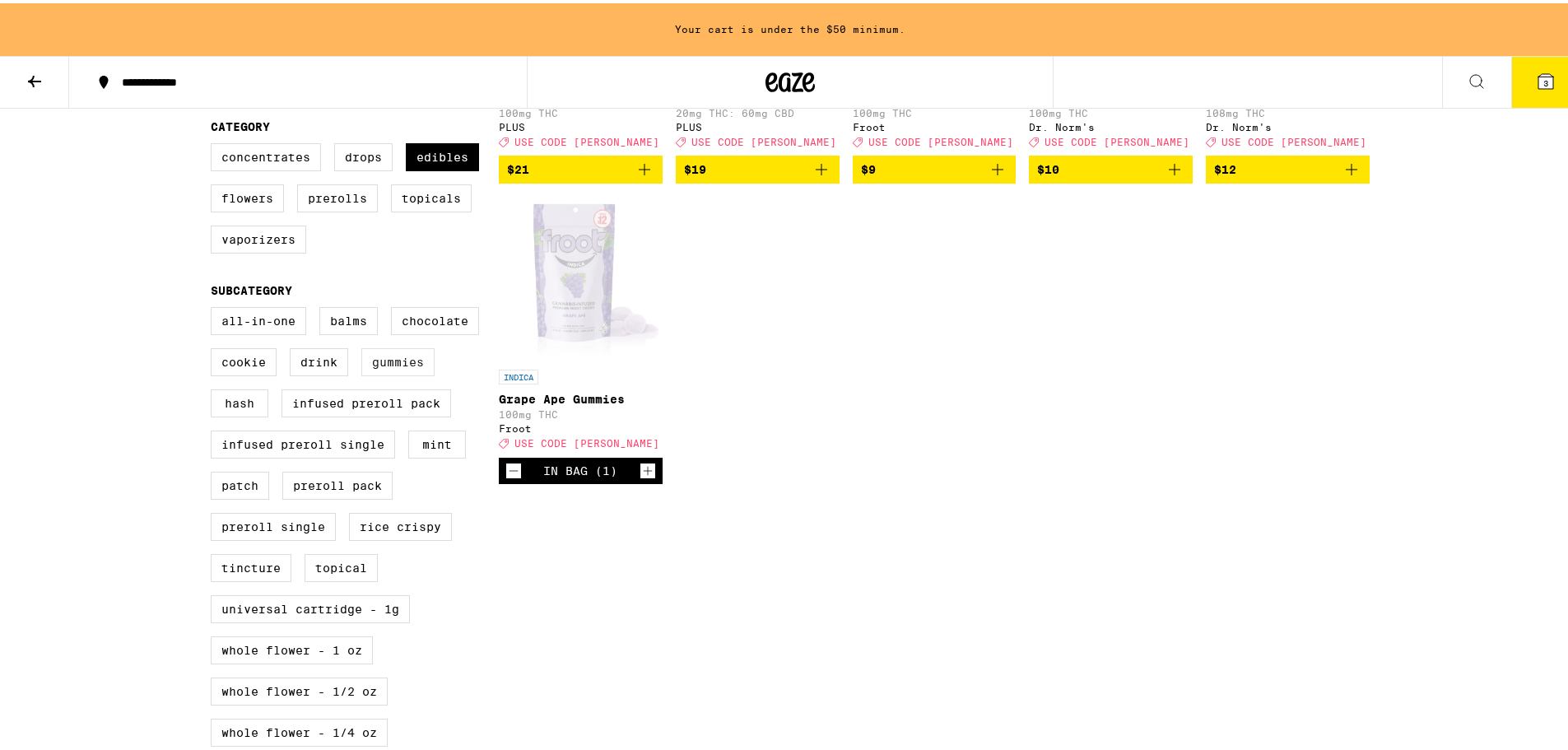
click at [393, 373] on label "Gummies" at bounding box center [397, 359] width 73 height 28
click at [215, 307] on input "Gummies" at bounding box center [214, 306] width 1 height 1
checkbox input "true"
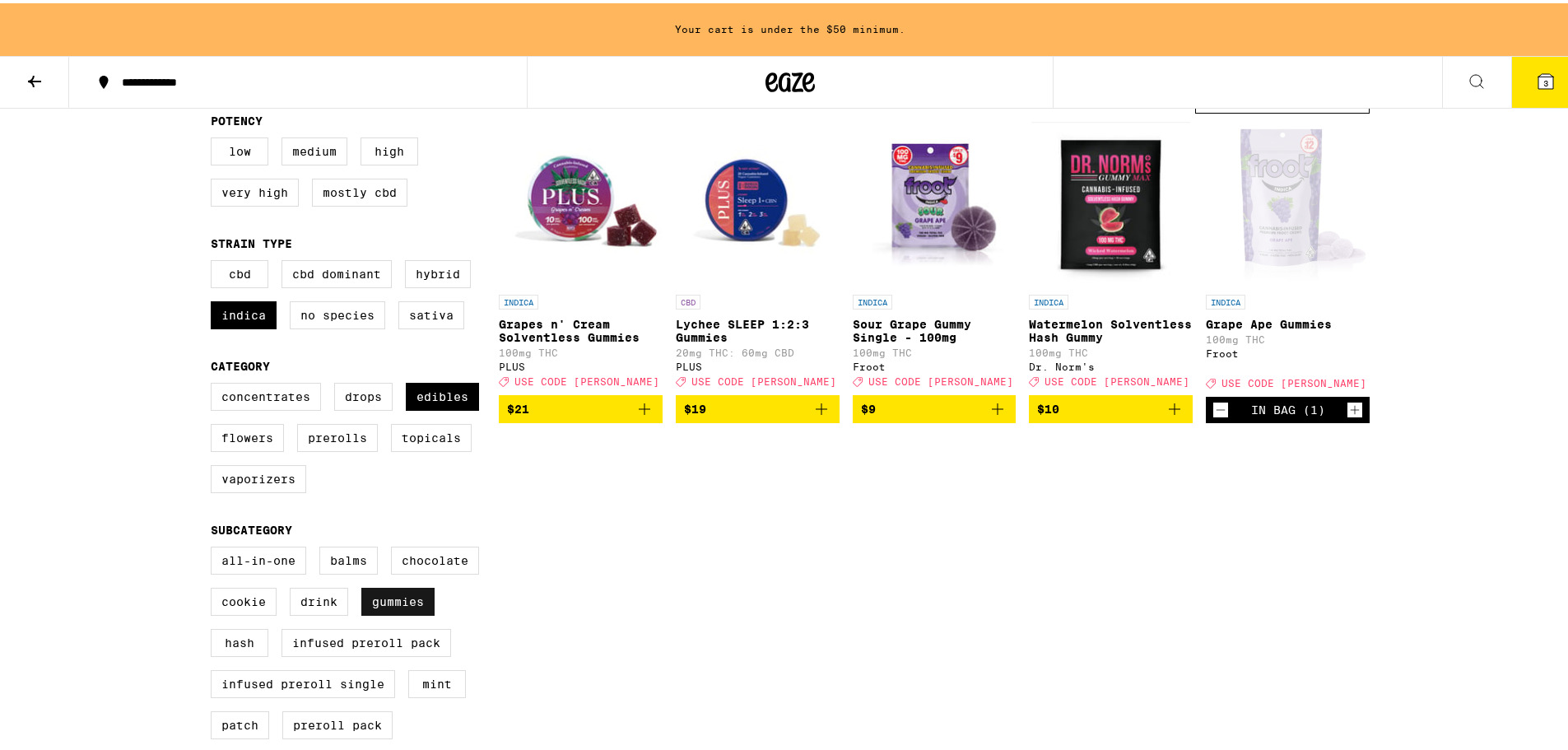
scroll to position [164, 0]
